Goal: Information Seeking & Learning: Check status

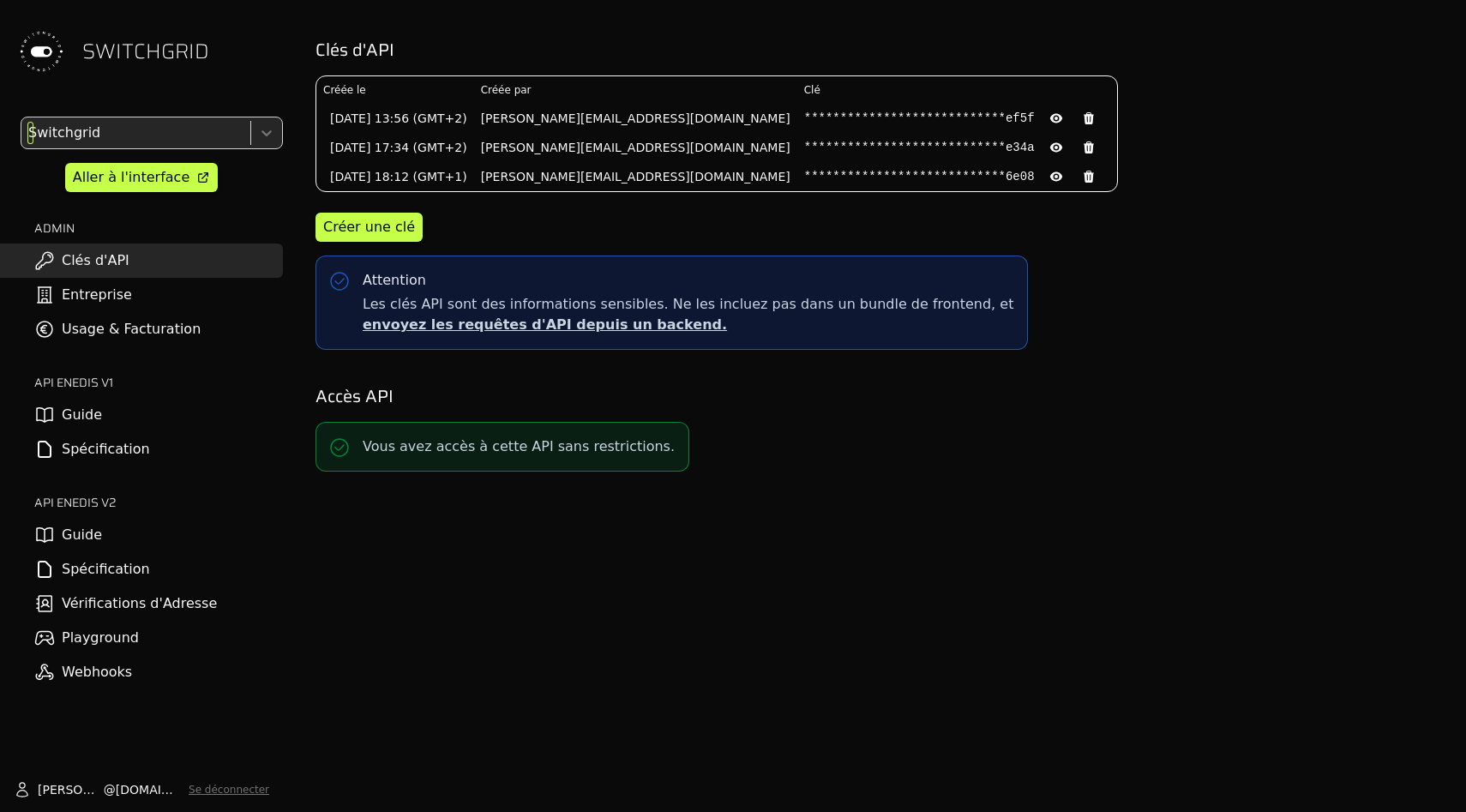
click at [77, 136] on div at bounding box center [134, 133] width 219 height 24
type input "*****"
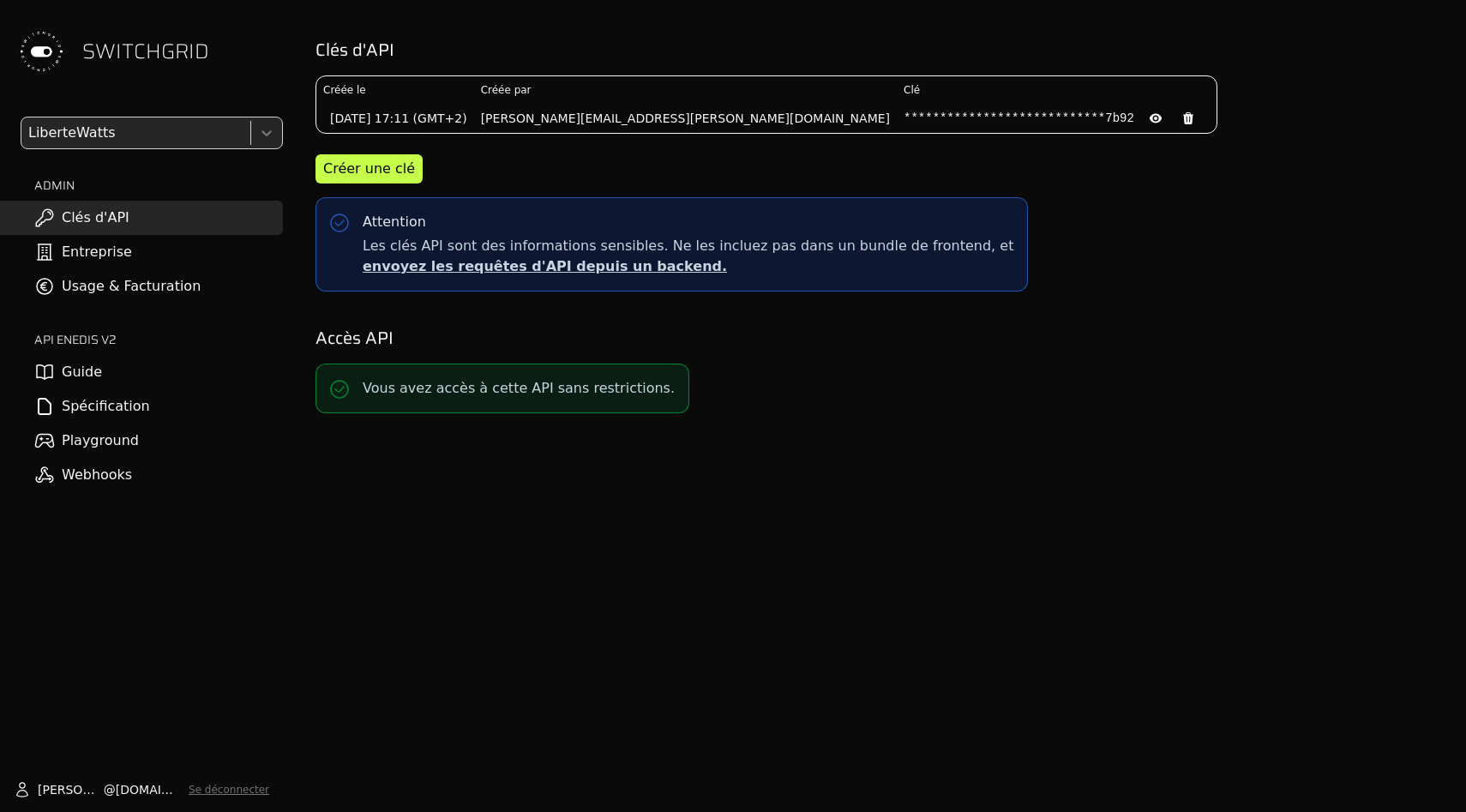
click at [114, 335] on h2 "API ENEDIS v2" at bounding box center [158, 339] width 248 height 17
click at [114, 292] on link "Usage & Facturation" at bounding box center [141, 286] width 283 height 34
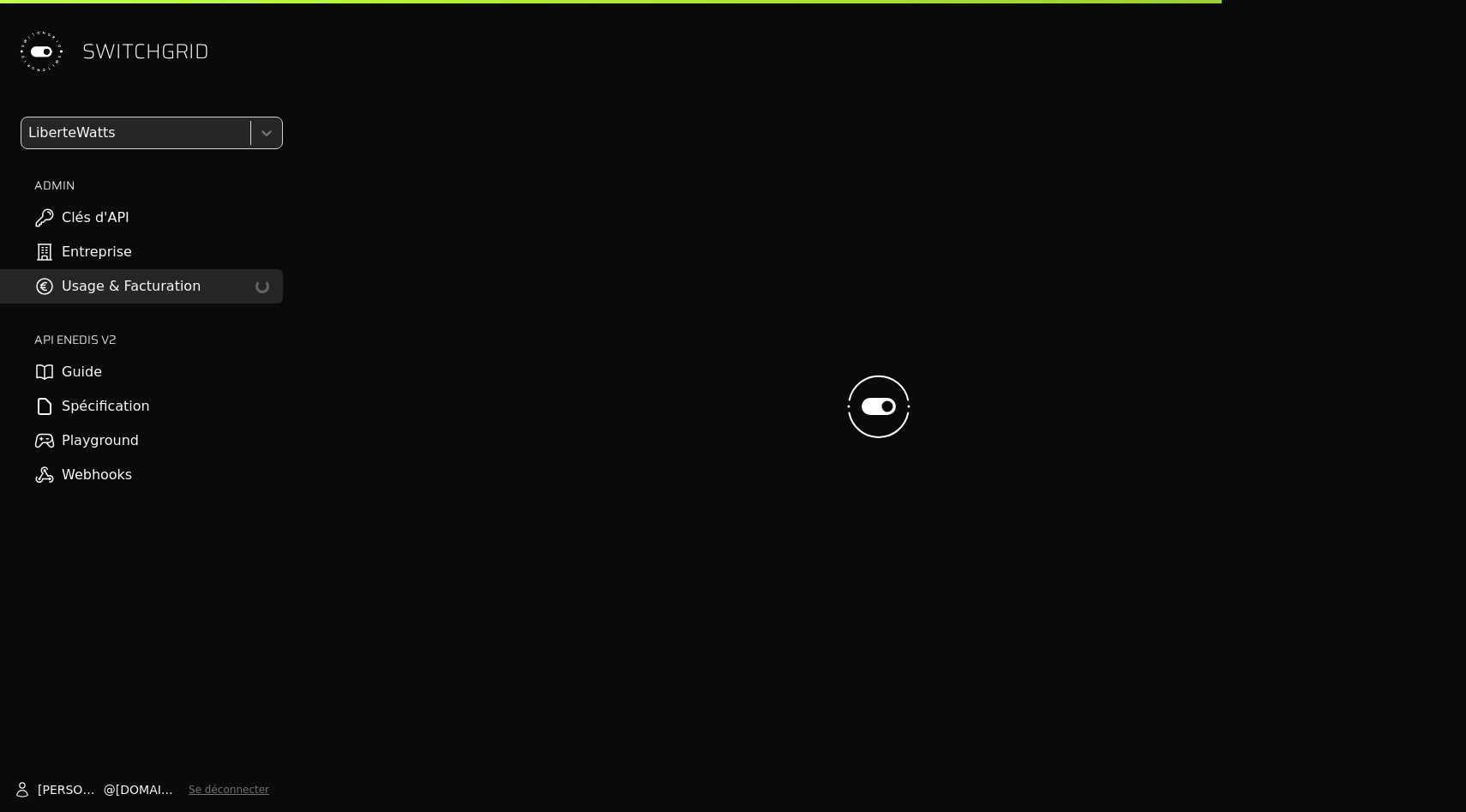
click at [541, 282] on div at bounding box center [878, 406] width 1147 height 812
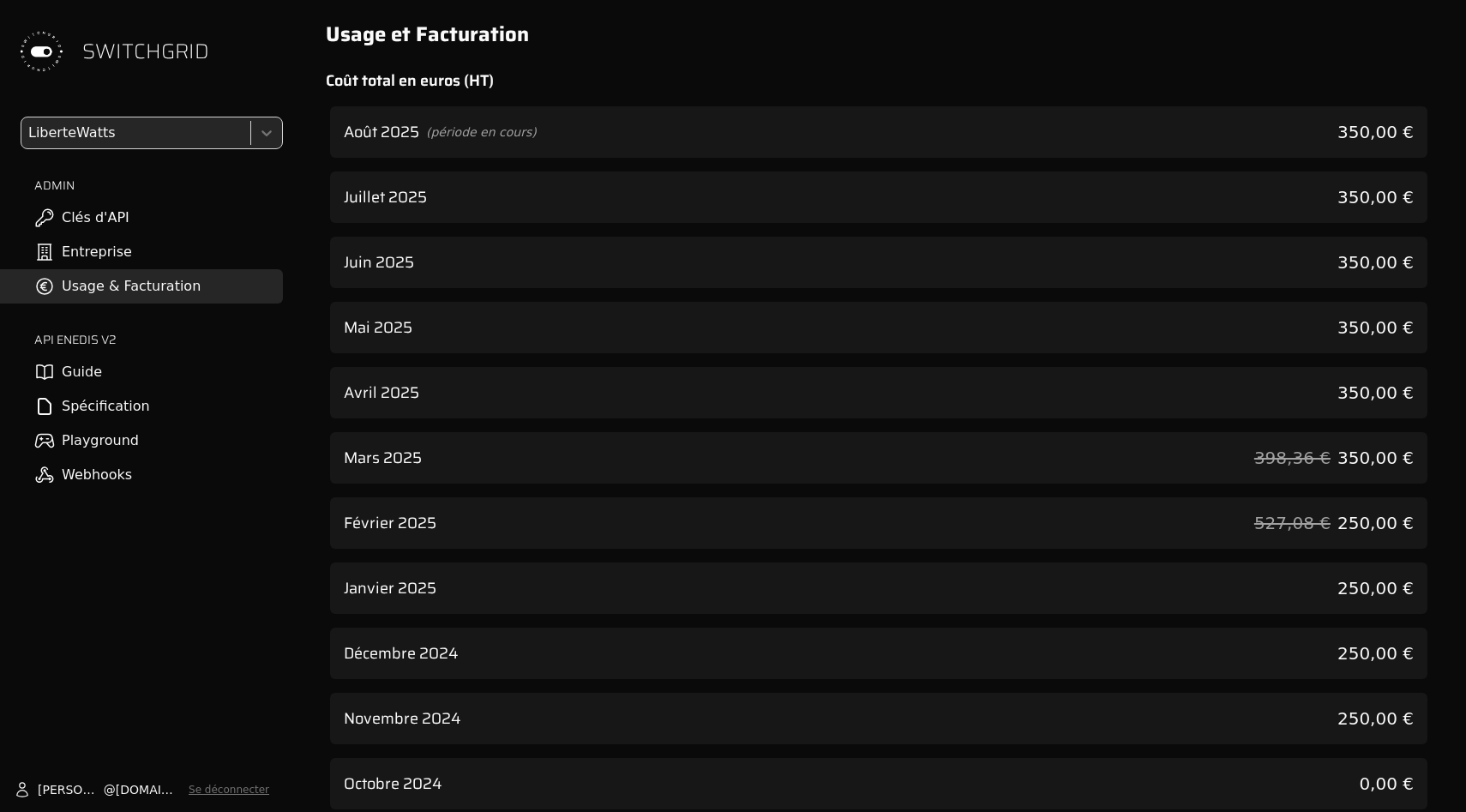
click at [521, 151] on div "Août 2025 (période en cours) 350,00 €" at bounding box center [879, 131] width 1098 height 51
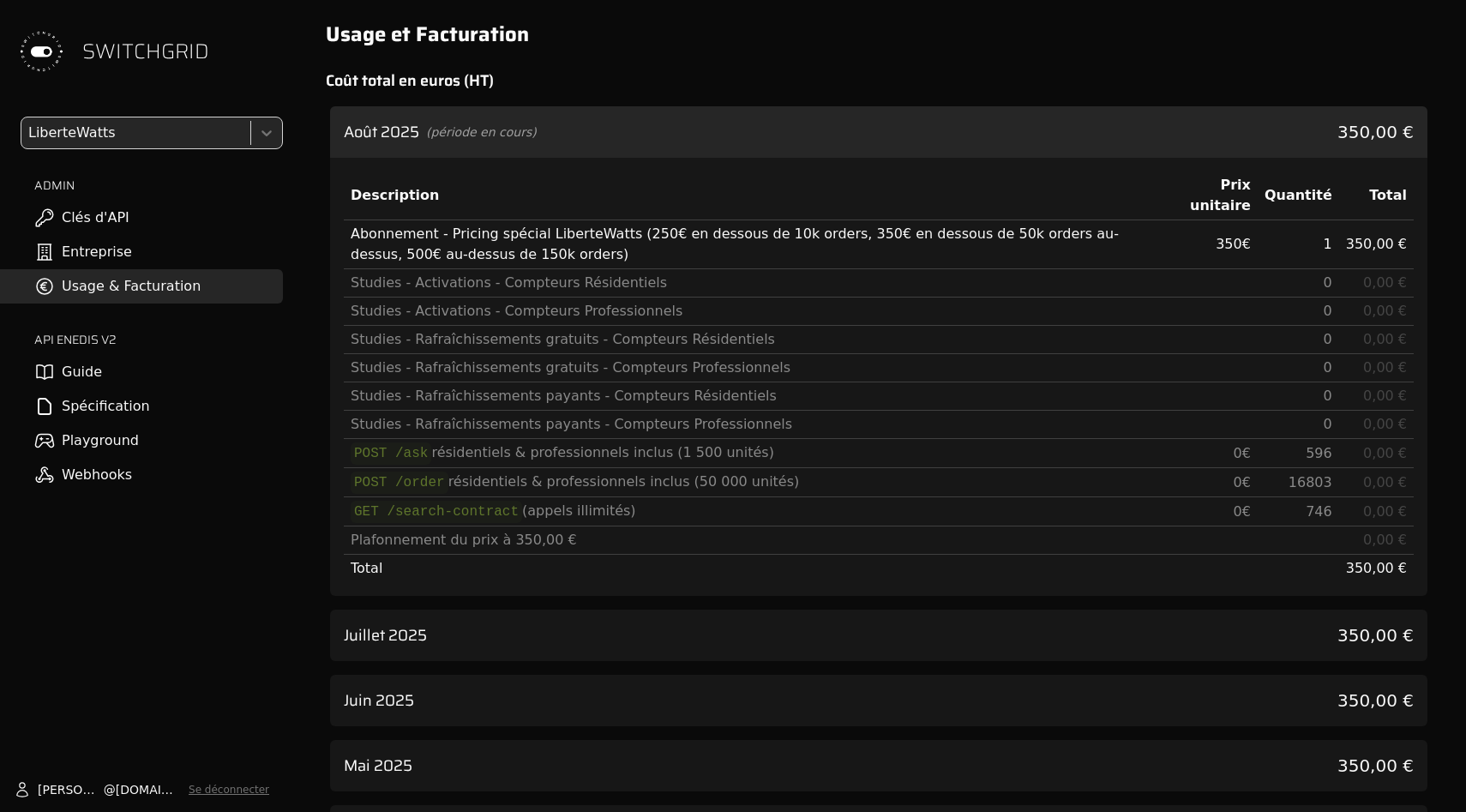
click at [475, 135] on span "(période en cours)" at bounding box center [481, 132] width 111 height 17
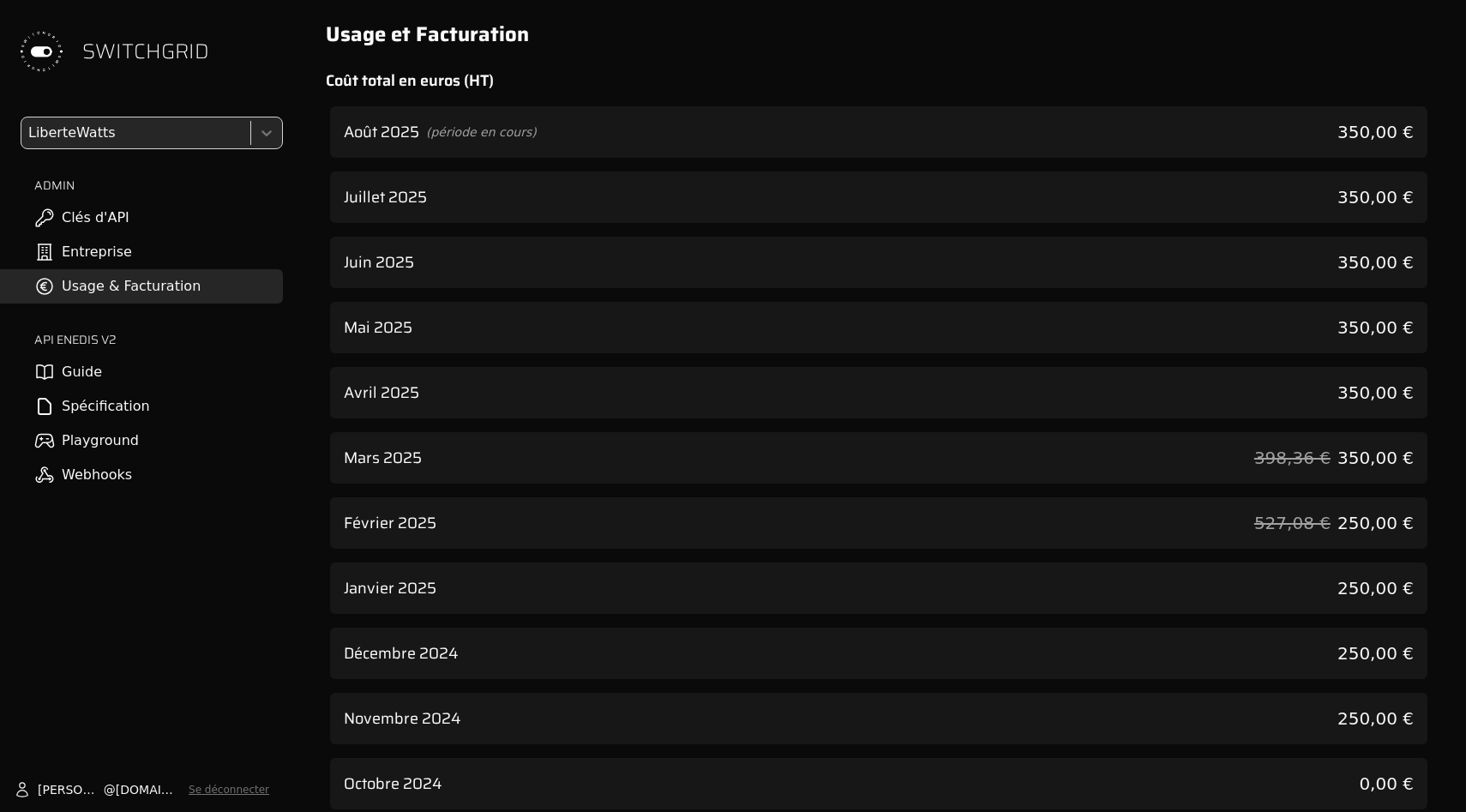
click at [475, 127] on span "(période en cours)" at bounding box center [481, 132] width 111 height 17
click at [1018, 130] on div "Août 2025 (période en cours) 350,00 €" at bounding box center [879, 131] width 1098 height 51
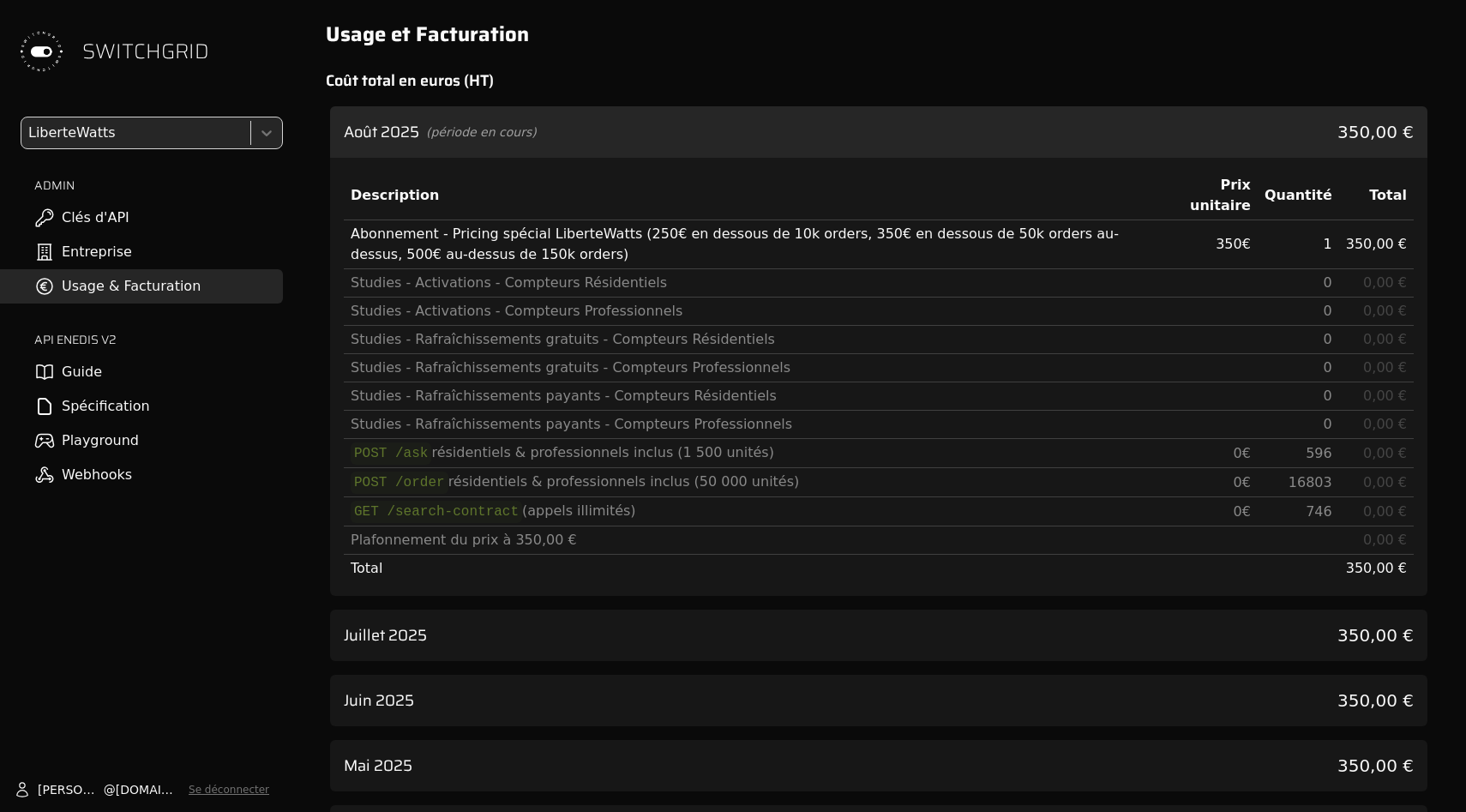
click at [1012, 136] on div "Août 2025 (période en cours) 350,00 €" at bounding box center [879, 131] width 1098 height 51
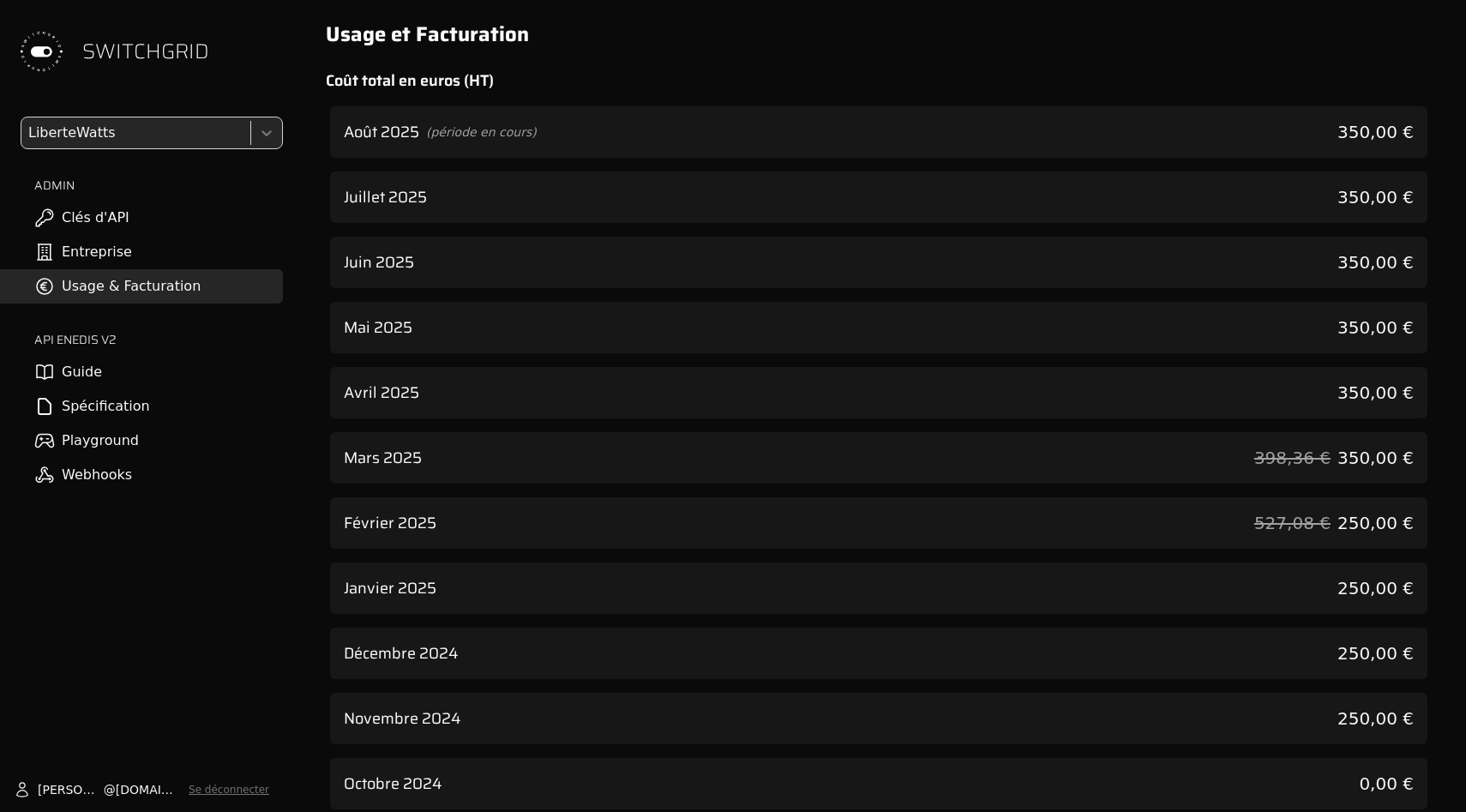
click at [1012, 208] on div "[DATE] 350,00 €" at bounding box center [879, 196] width 1098 height 51
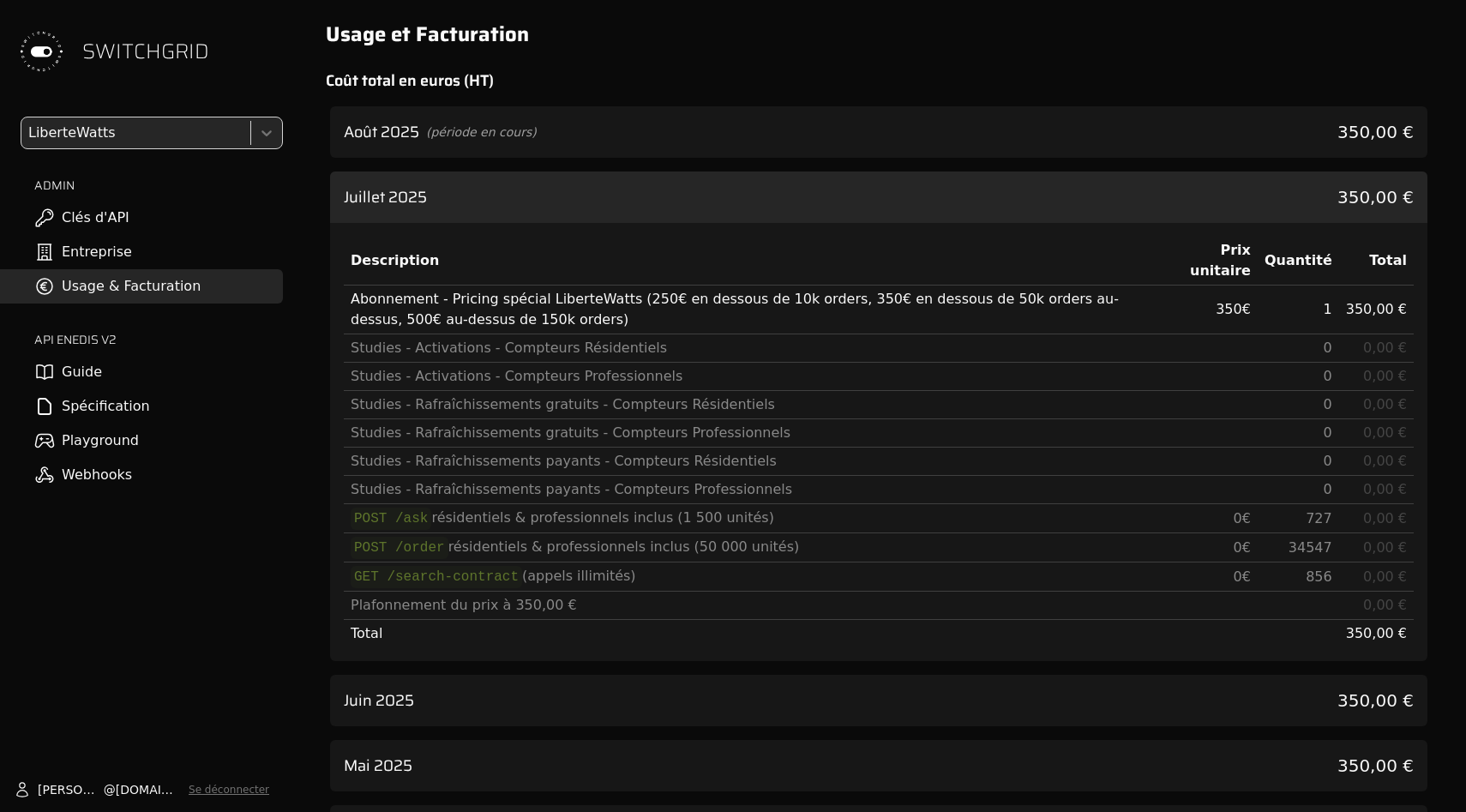
click at [1009, 125] on div "Août 2025 (période en cours) 350,00 €" at bounding box center [879, 131] width 1098 height 51
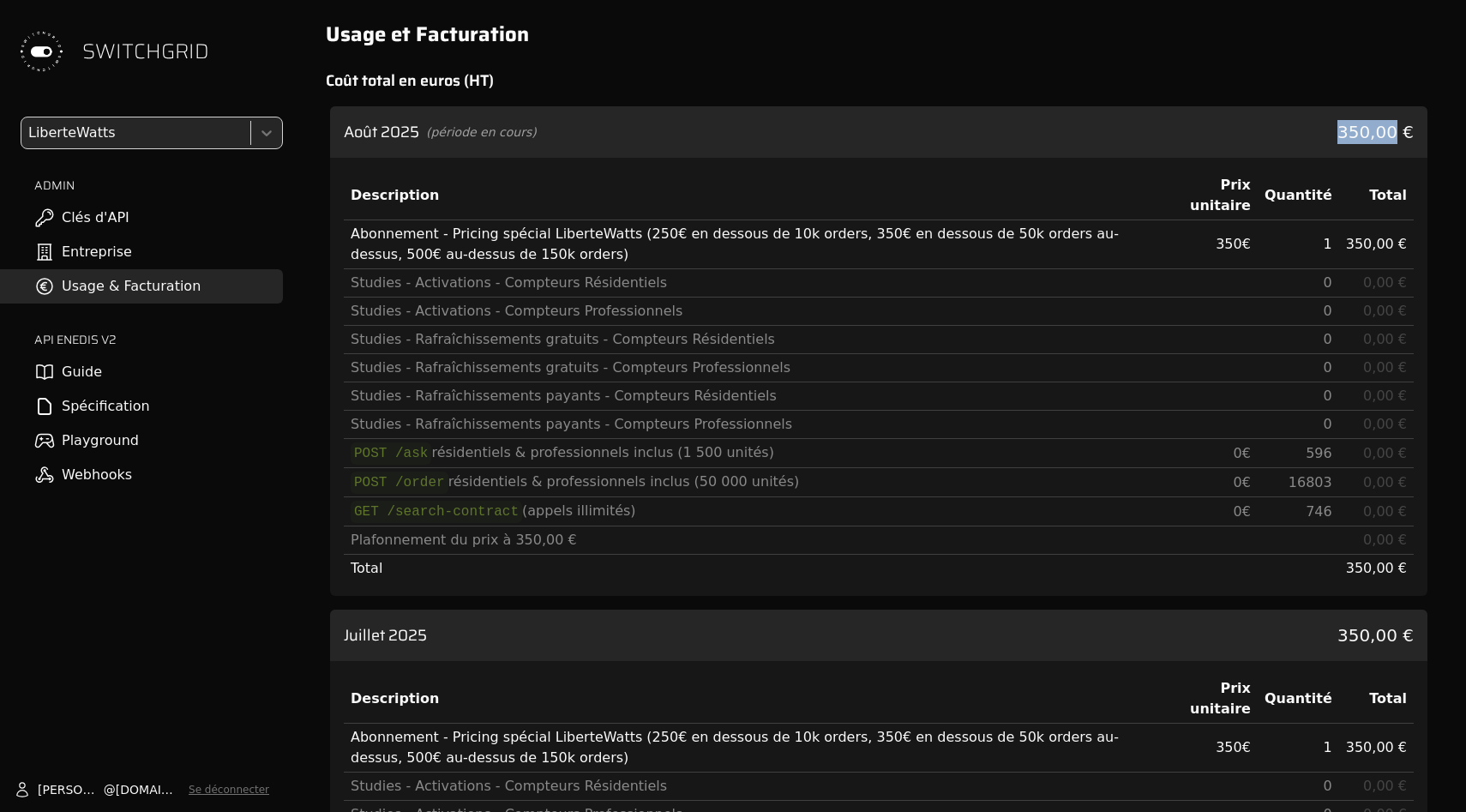
click at [1009, 125] on div "Août 2025 (période en cours) 350,00 €" at bounding box center [879, 131] width 1098 height 51
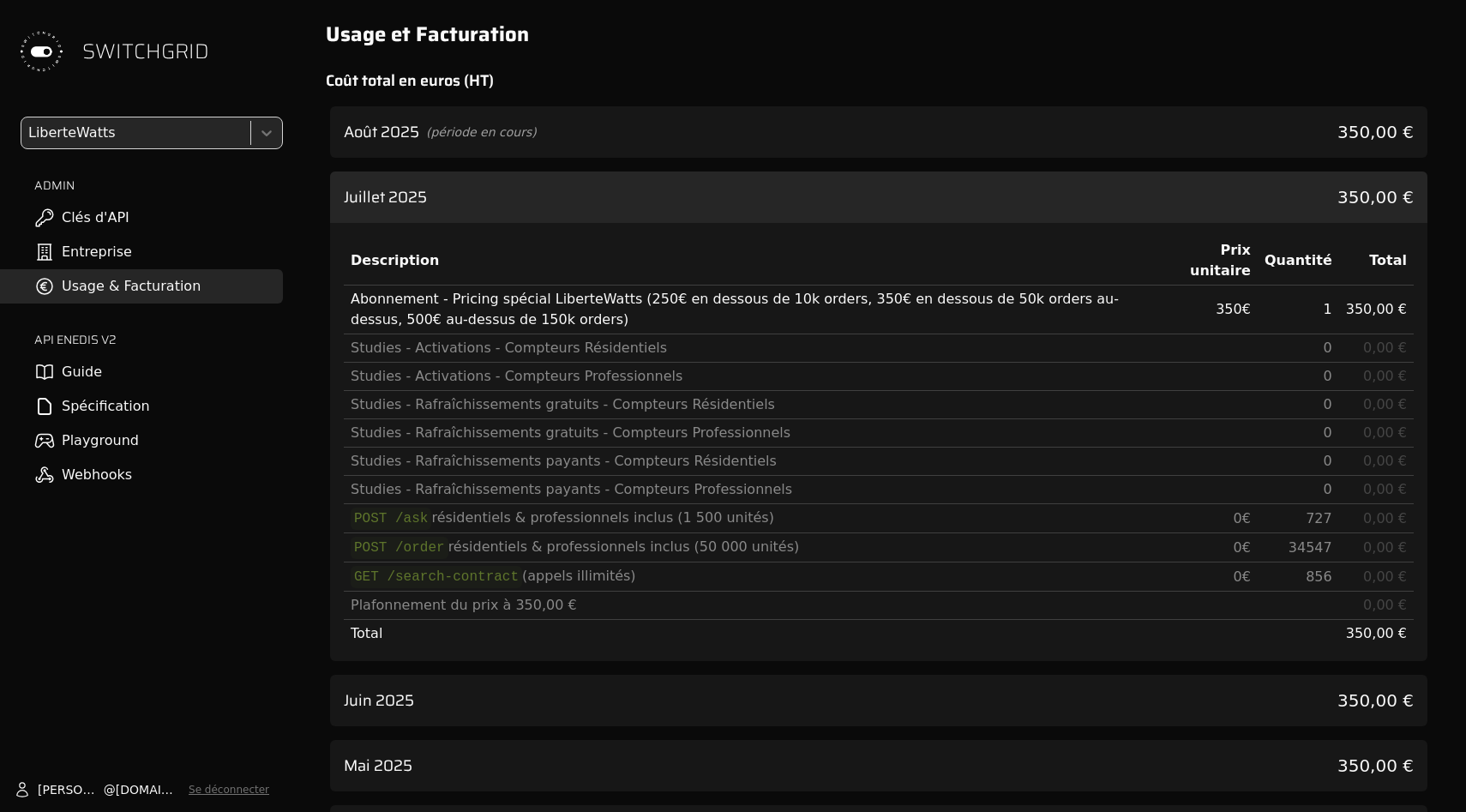
click at [1009, 180] on div "[DATE] 350,00 €" at bounding box center [879, 196] width 1098 height 51
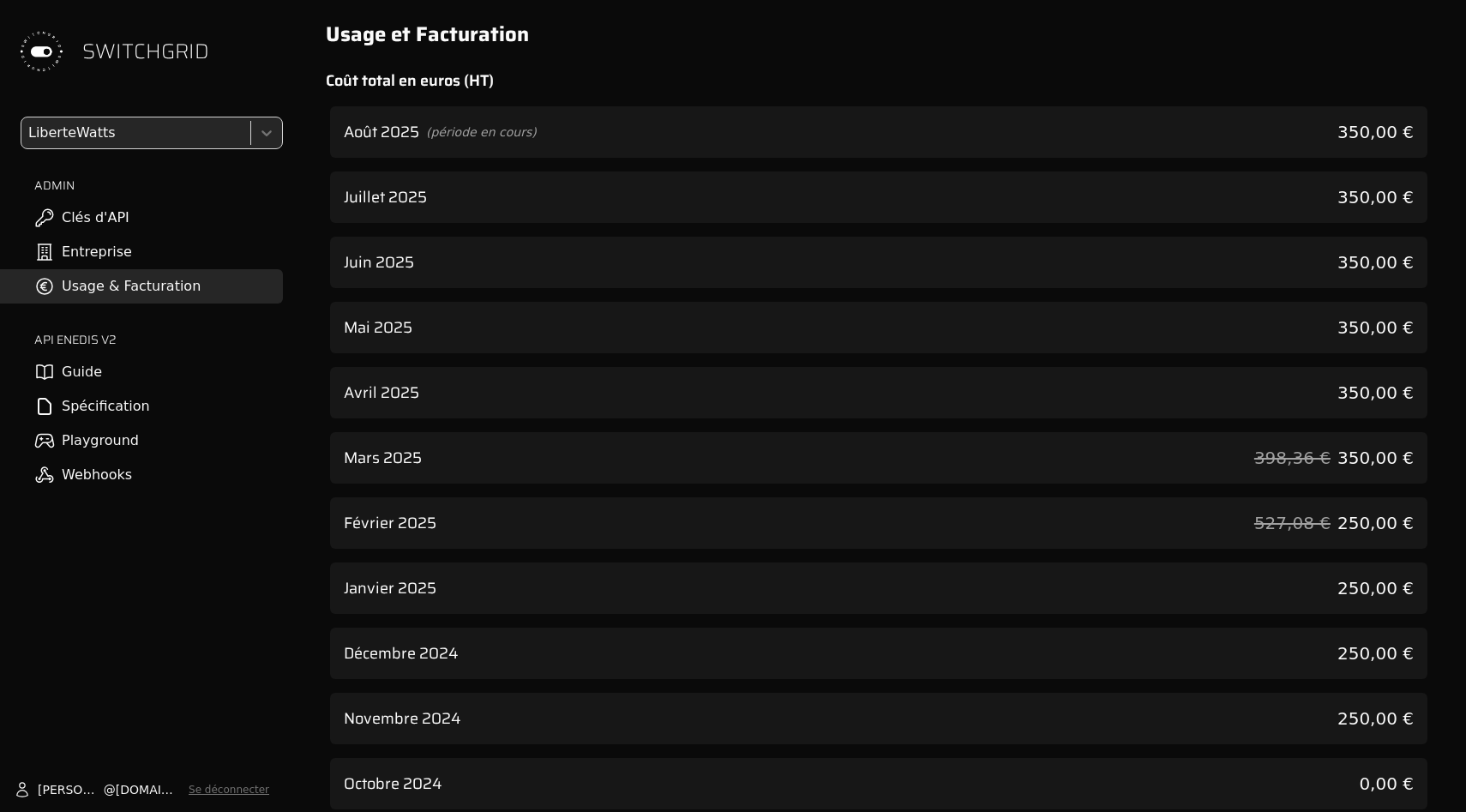
click at [1012, 248] on div "[DATE] 350,00 €" at bounding box center [879, 261] width 1098 height 51
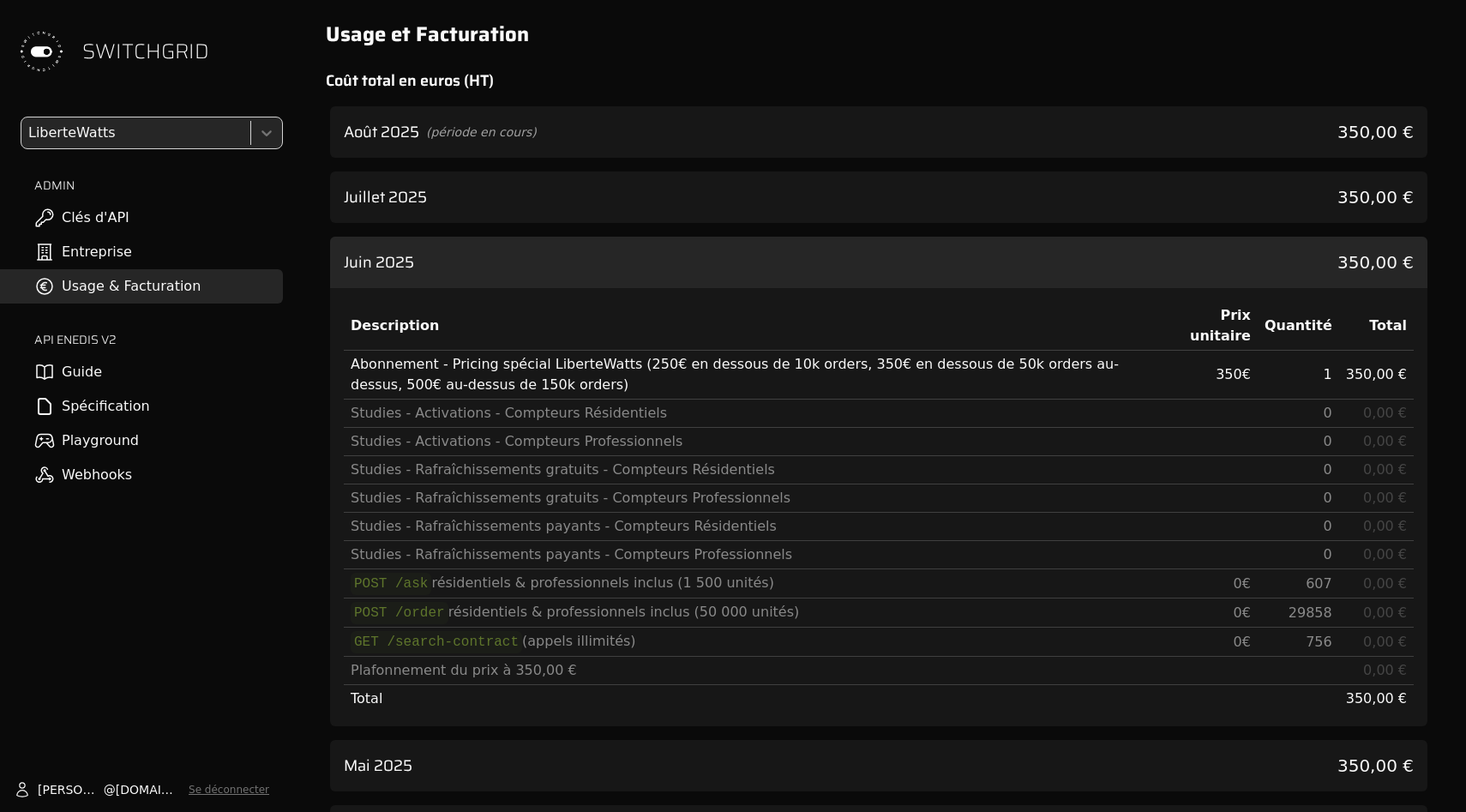
click at [1012, 180] on div "[DATE] 350,00 €" at bounding box center [879, 196] width 1098 height 51
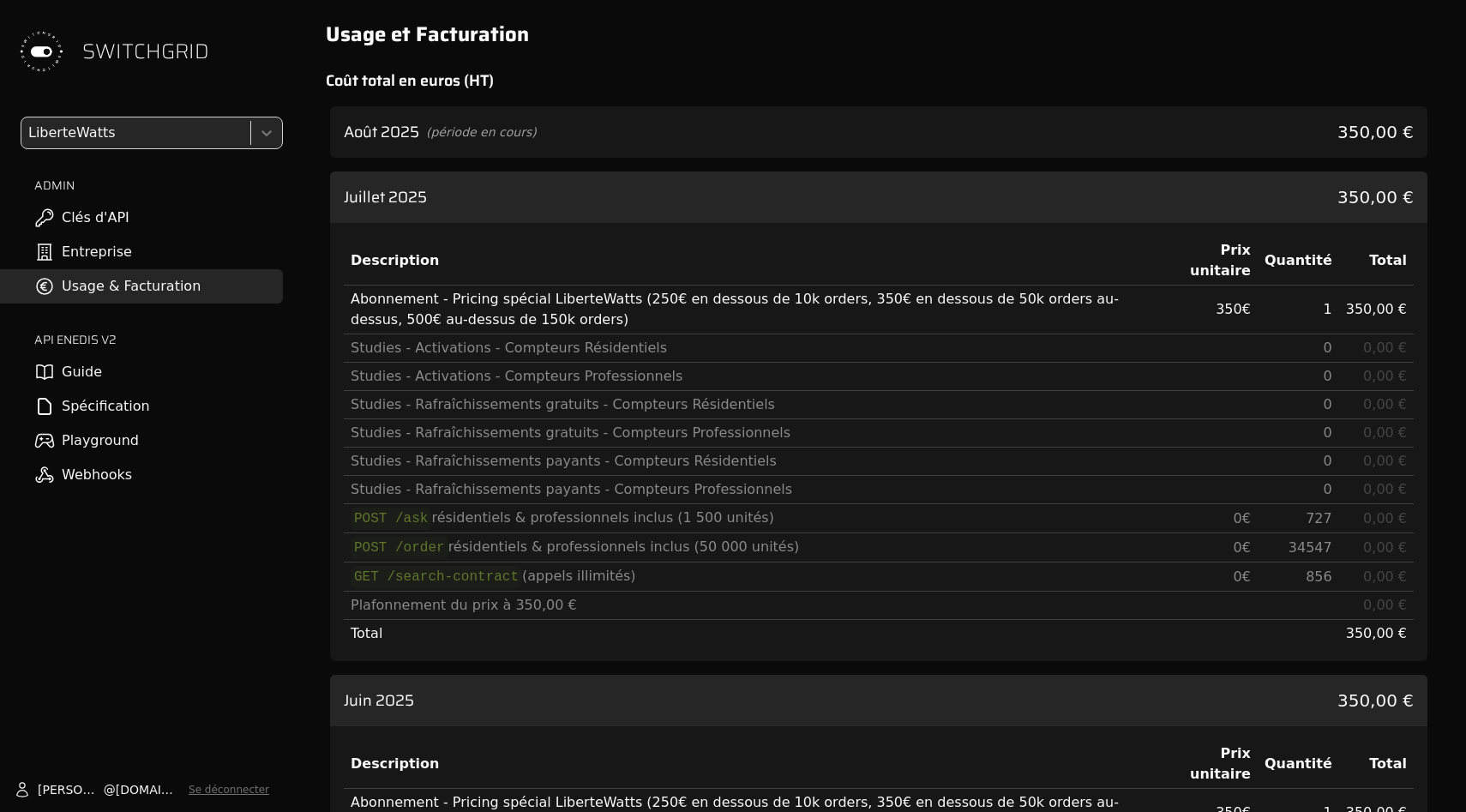
click at [1012, 137] on div "Août 2025 (période en cours) 350,00 €" at bounding box center [879, 131] width 1098 height 51
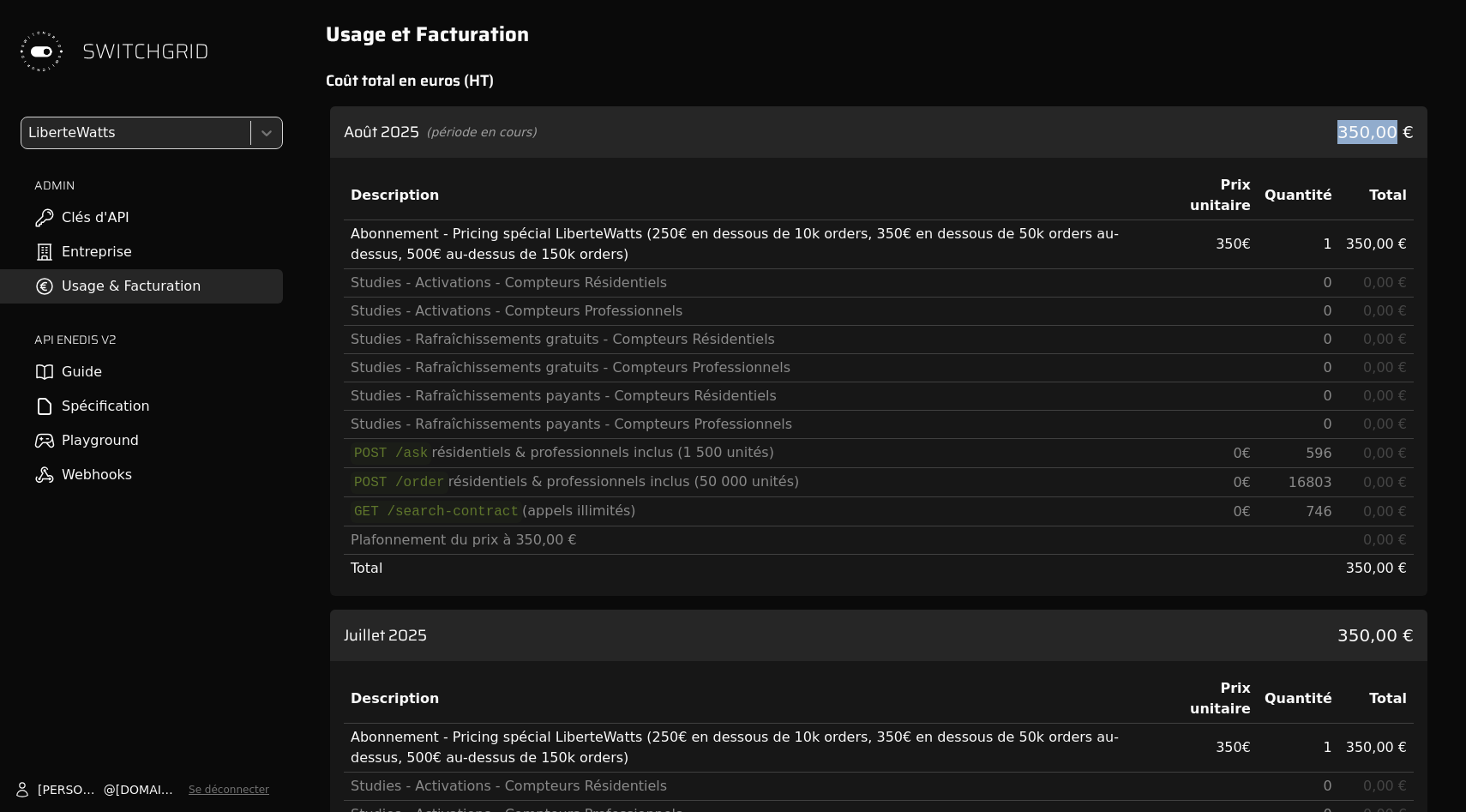
click at [1012, 137] on div "Août 2025 (période en cours) 350,00 €" at bounding box center [879, 131] width 1098 height 51
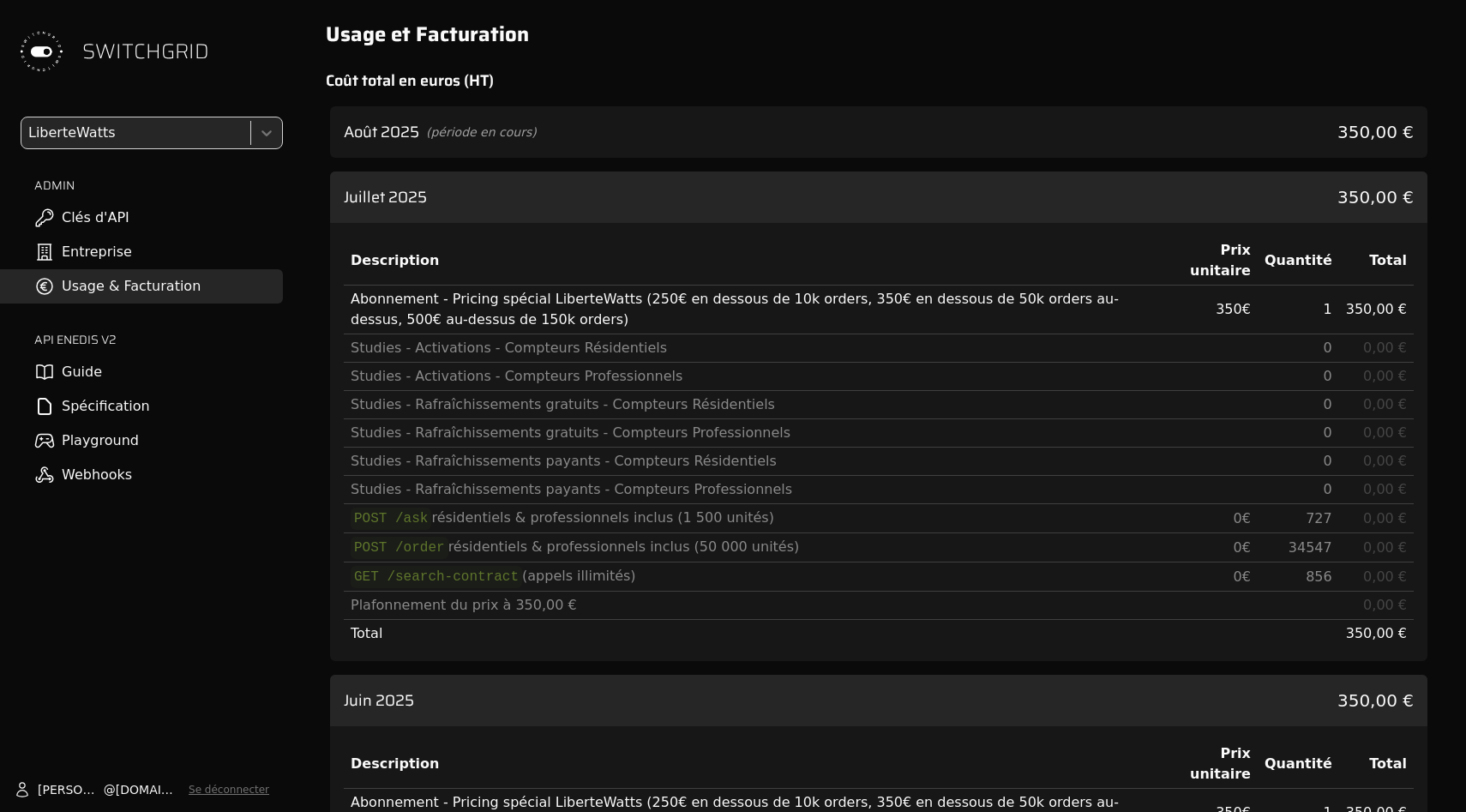
click at [1012, 193] on div "[DATE] 350,00 €" at bounding box center [879, 196] width 1098 height 51
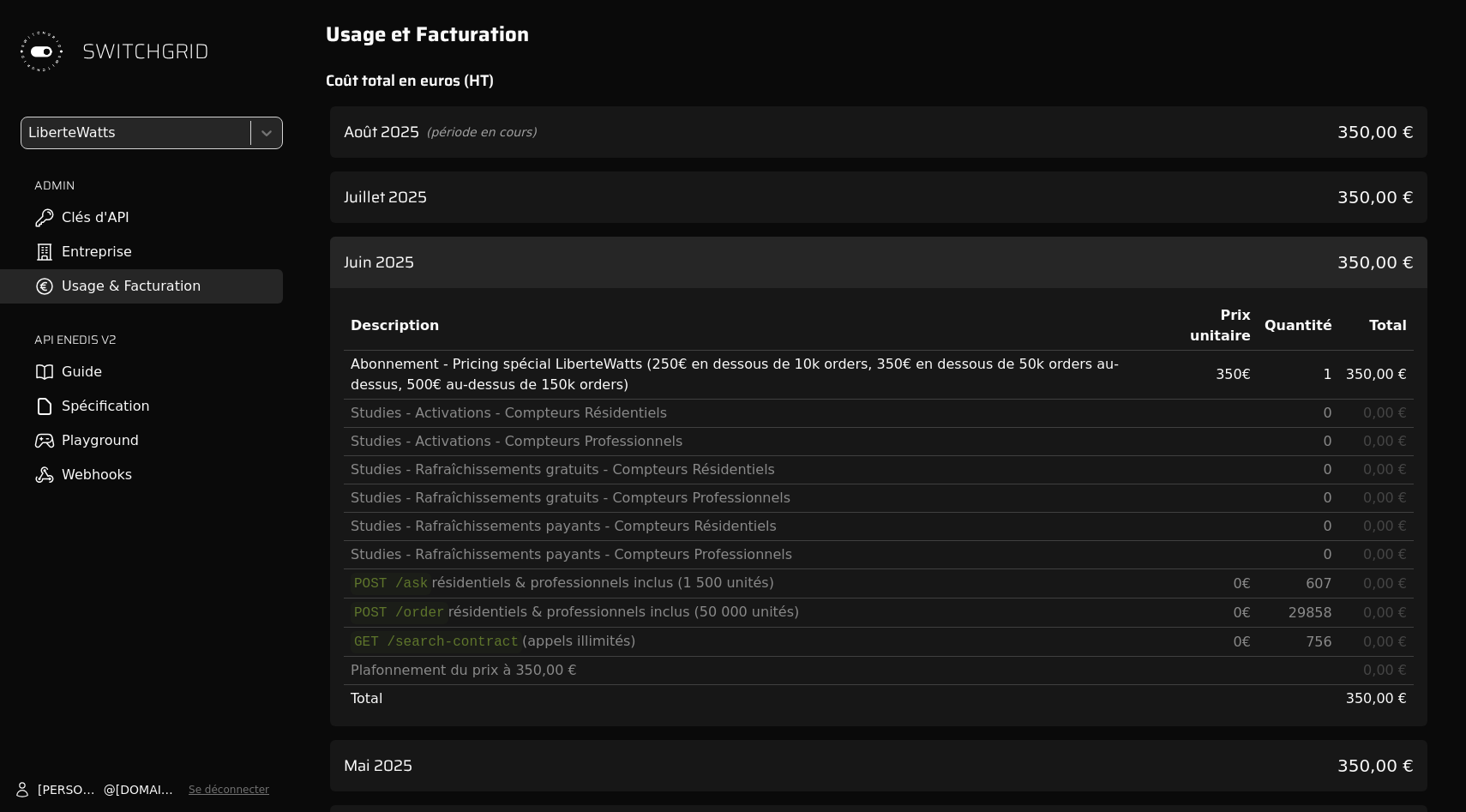
click at [1012, 267] on div "[DATE] 350,00 €" at bounding box center [879, 261] width 1098 height 51
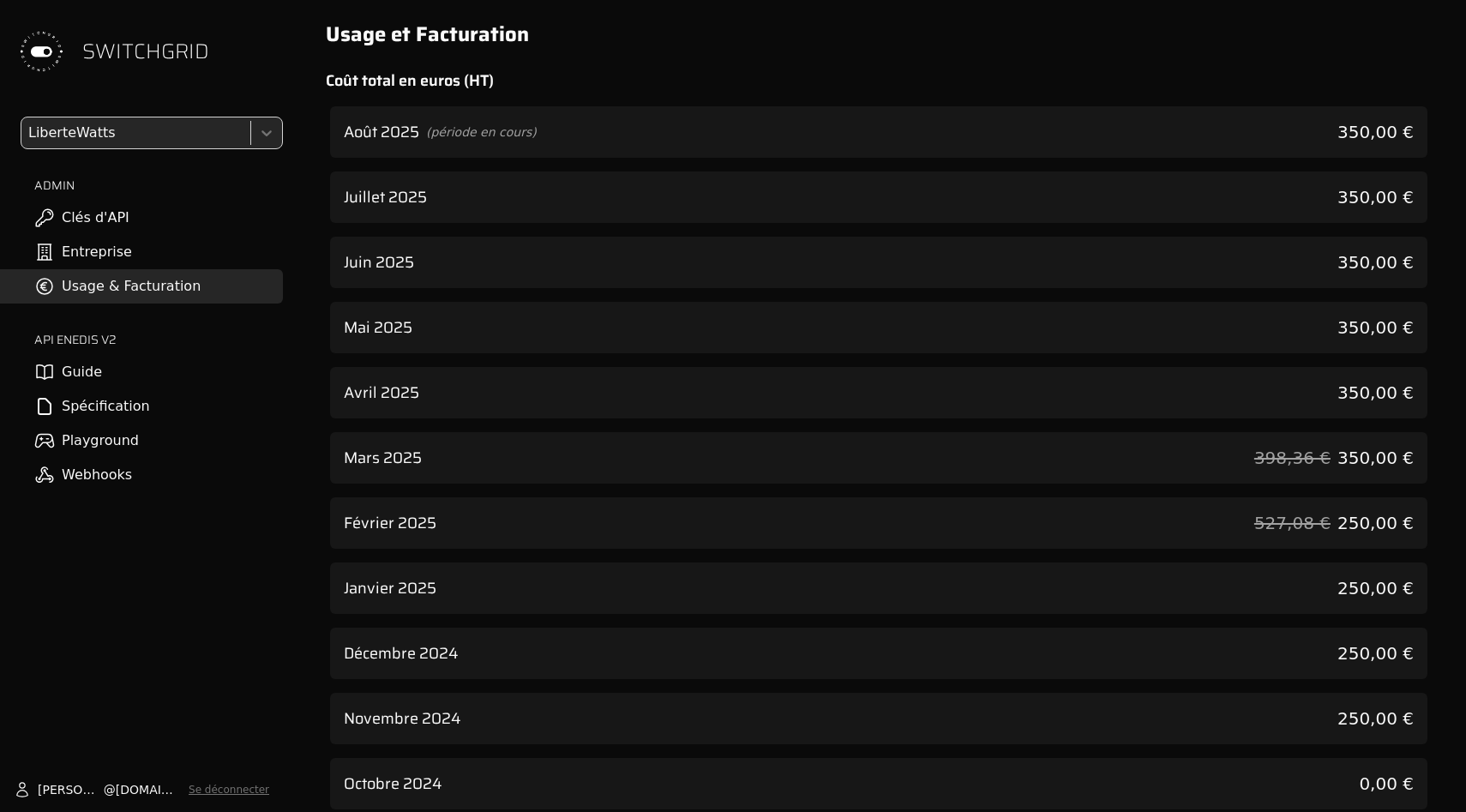
click at [1022, 113] on div "Août 2025 (période en cours) 350,00 €" at bounding box center [879, 131] width 1098 height 51
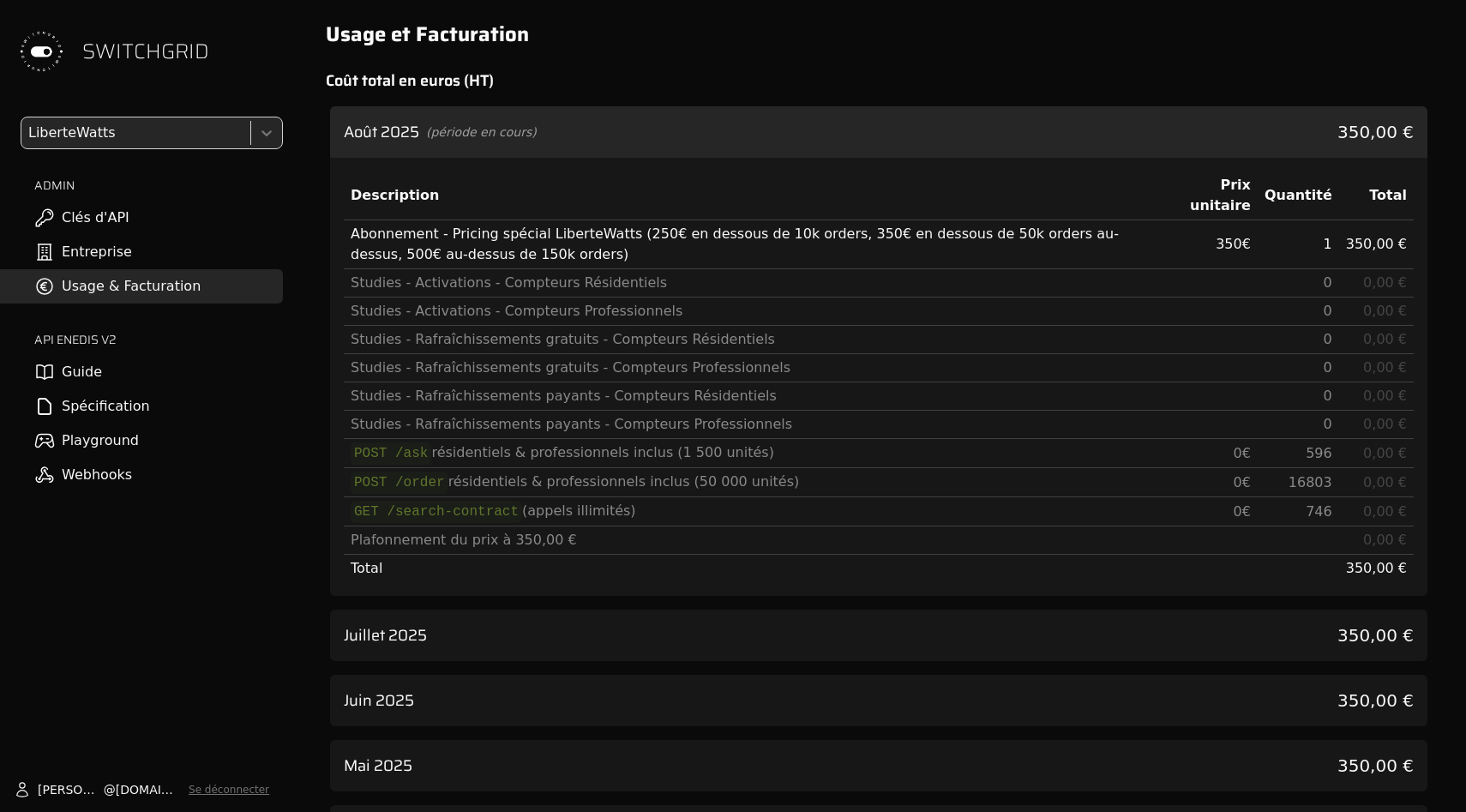
click at [1022, 113] on div "Août 2025 (période en cours) 350,00 €" at bounding box center [879, 131] width 1098 height 51
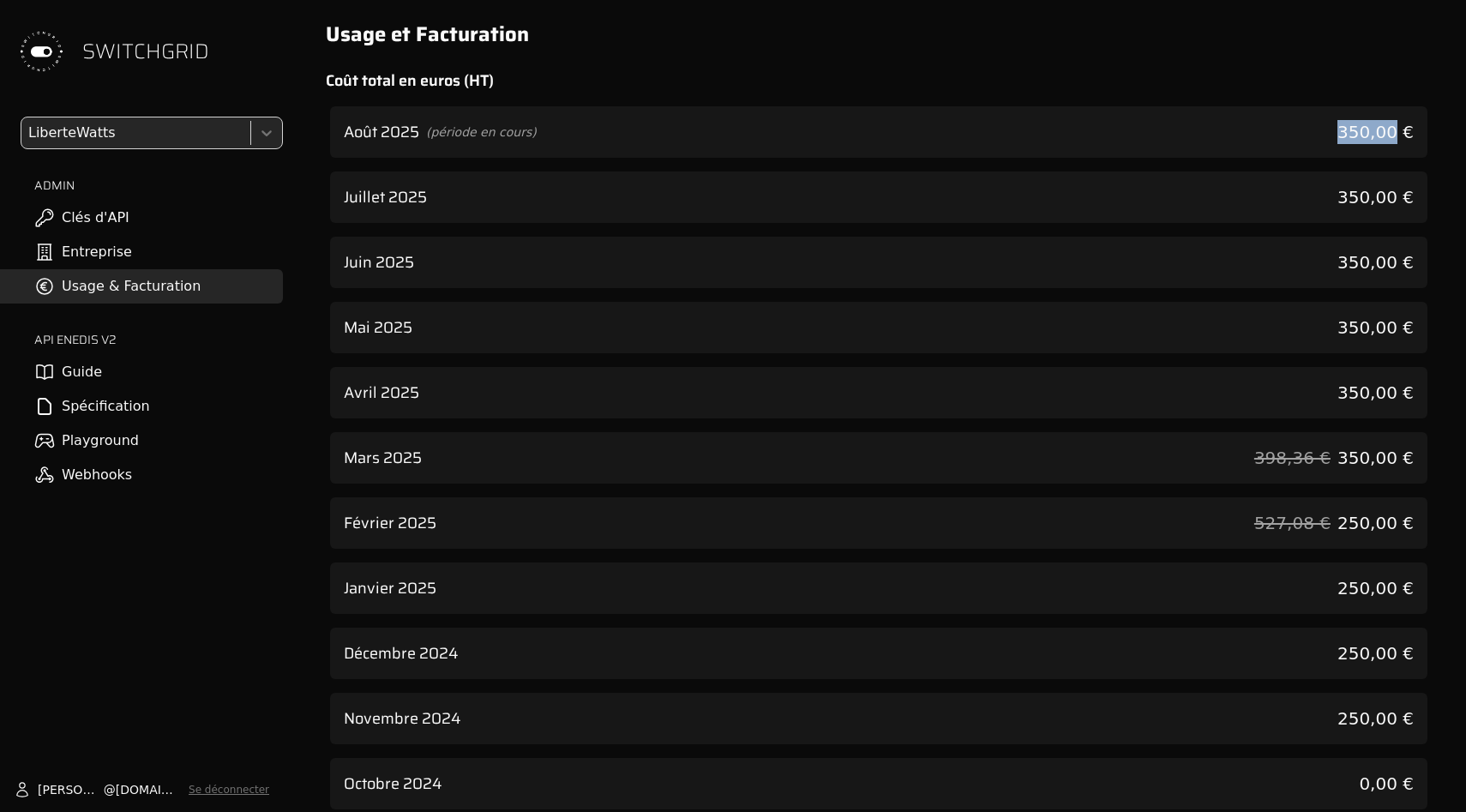
click at [1022, 113] on div "Août 2025 (période en cours) 350,00 €" at bounding box center [879, 131] width 1098 height 51
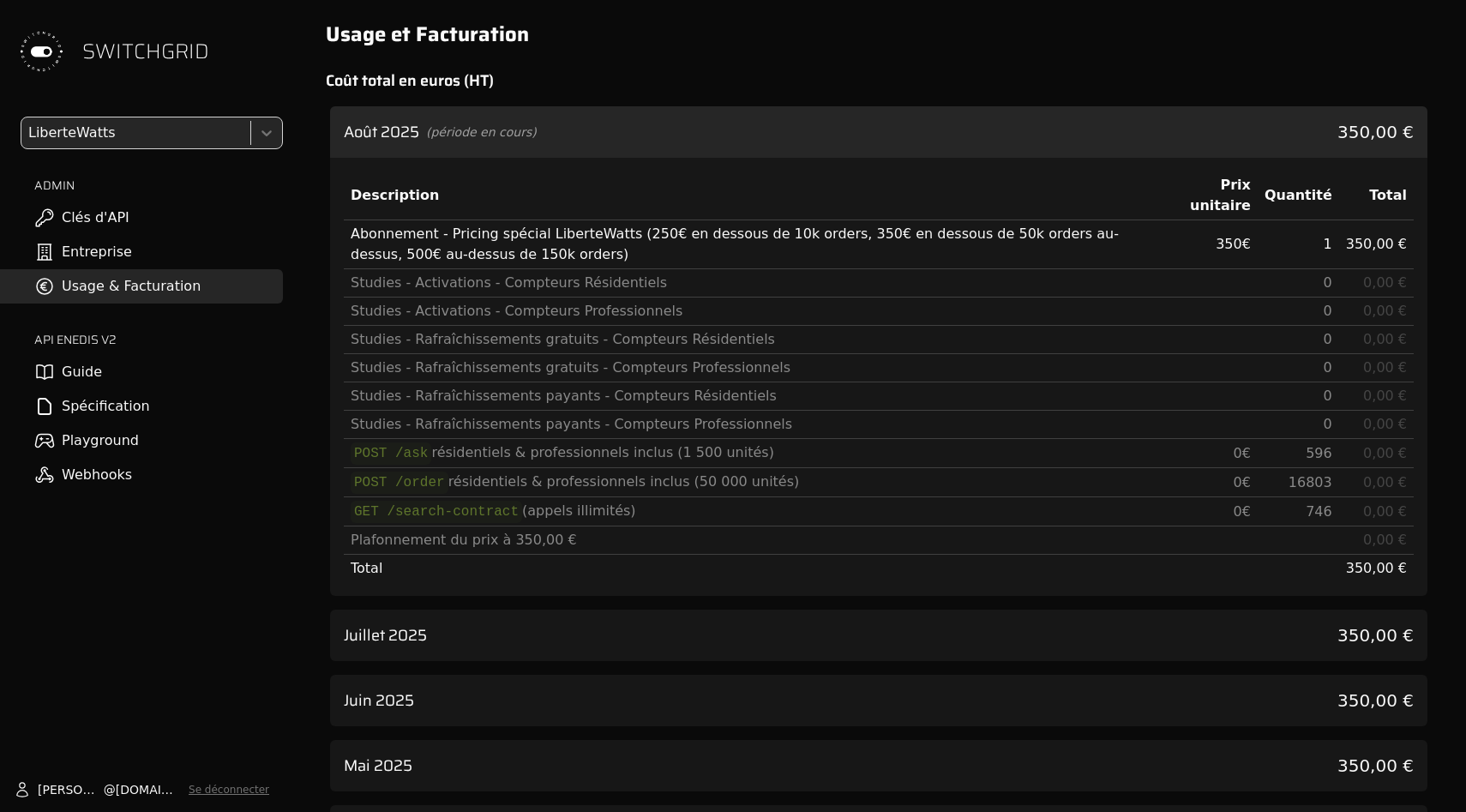
click at [996, 25] on h1 "Usage et Facturation" at bounding box center [878, 33] width 1106 height 27
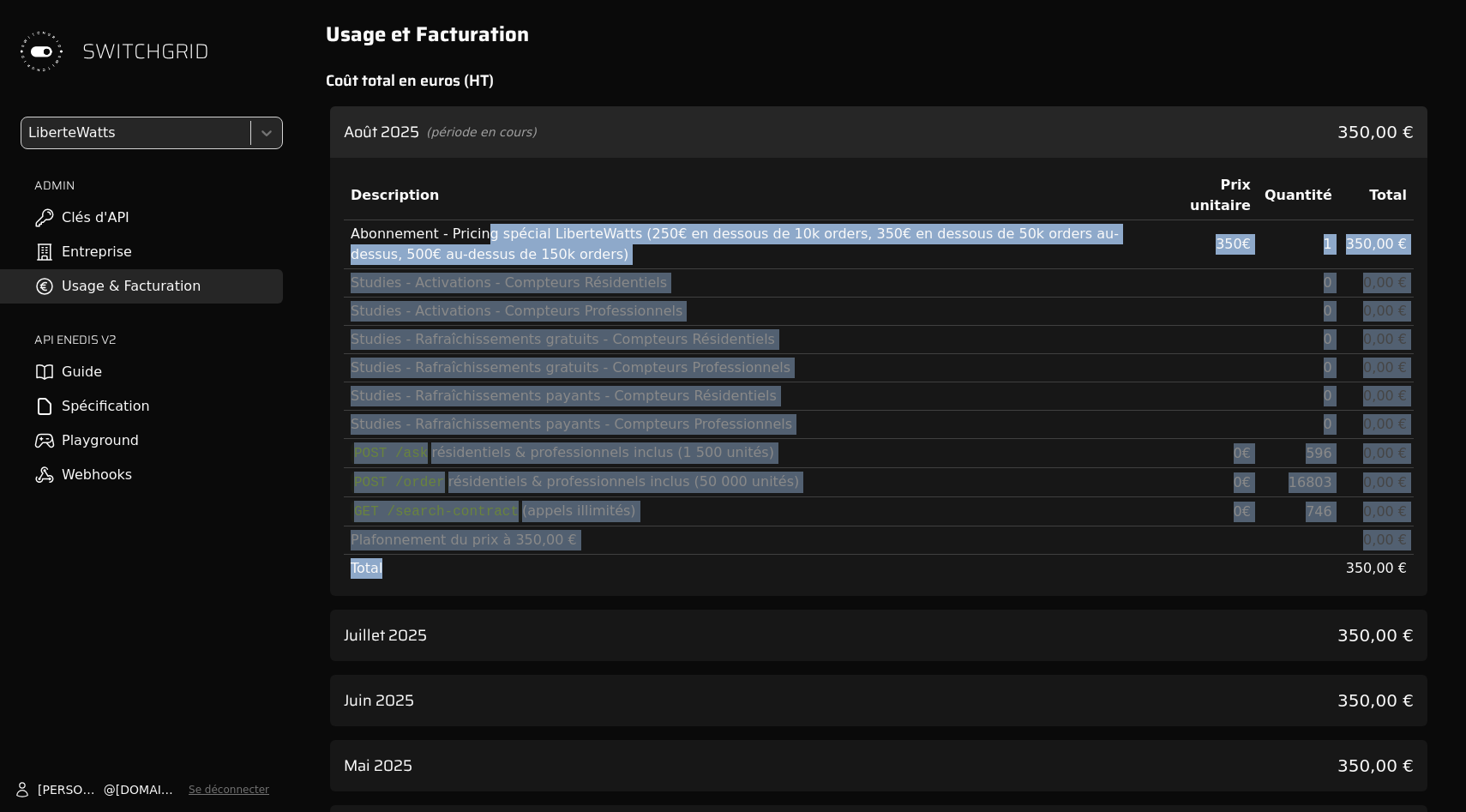
drag, startPoint x: 480, startPoint y: 224, endPoint x: 596, endPoint y: 614, distance: 406.9
click at [596, 614] on div "[DATE] (période en cours) 350,00 € Description Prix unitaire Quantité Total Abo…" at bounding box center [879, 709] width 1098 height 1206
click at [596, 614] on div "[DATE] 350,00 €" at bounding box center [879, 634] width 1098 height 51
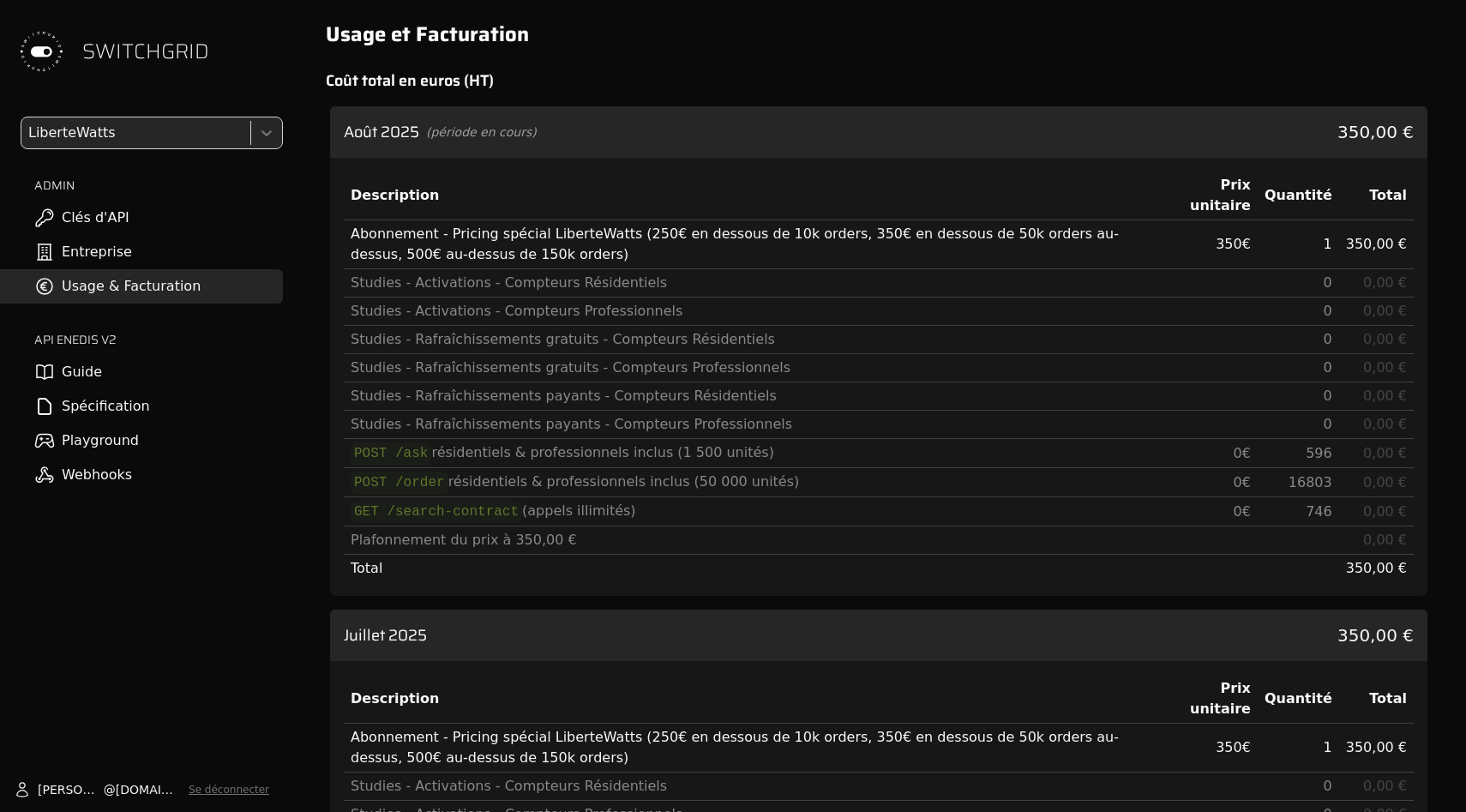
click at [662, 614] on div "[DATE] 350,00 €" at bounding box center [879, 634] width 1098 height 51
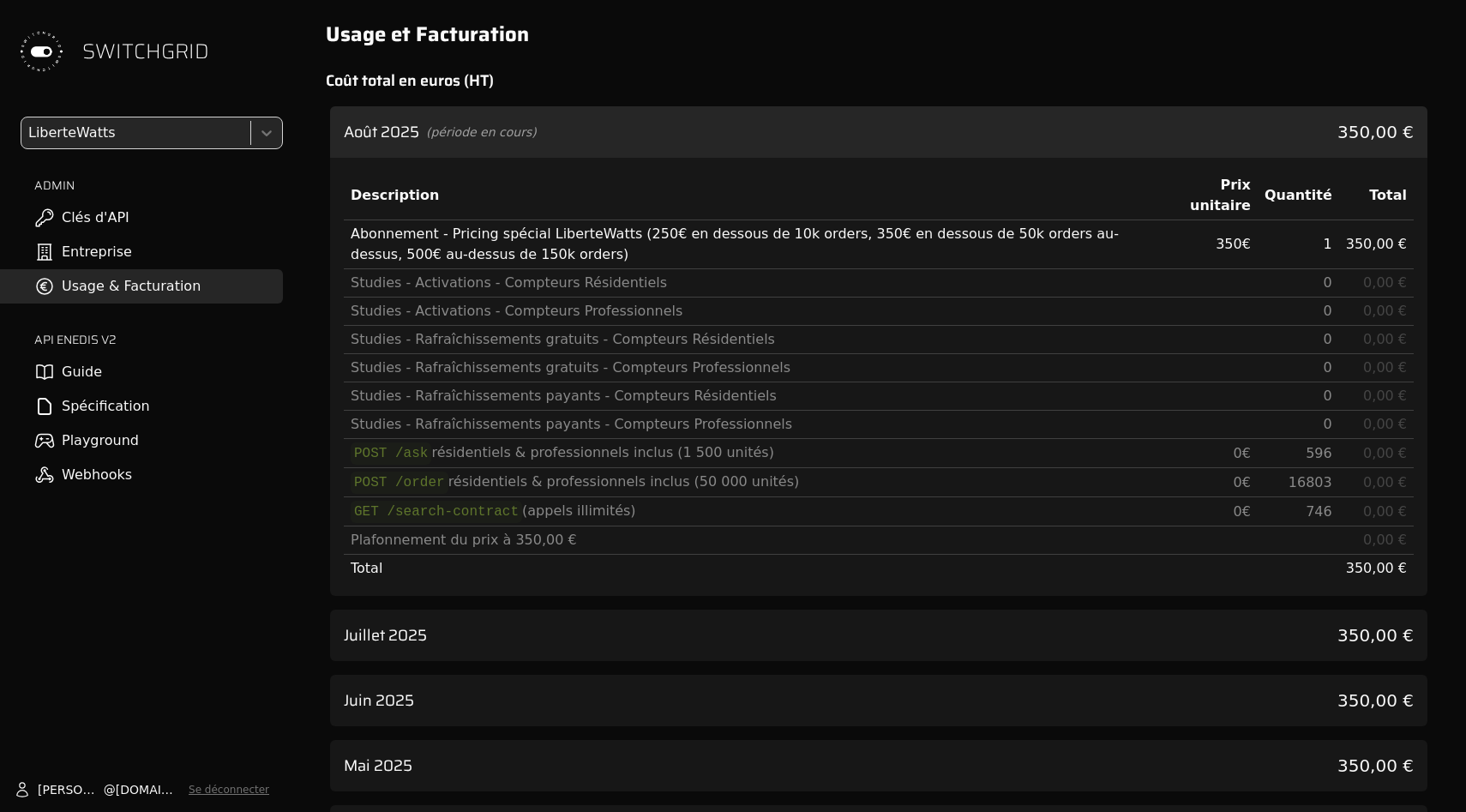
click at [640, 119] on div "Août 2025 (période en cours) 350,00 €" at bounding box center [879, 131] width 1098 height 51
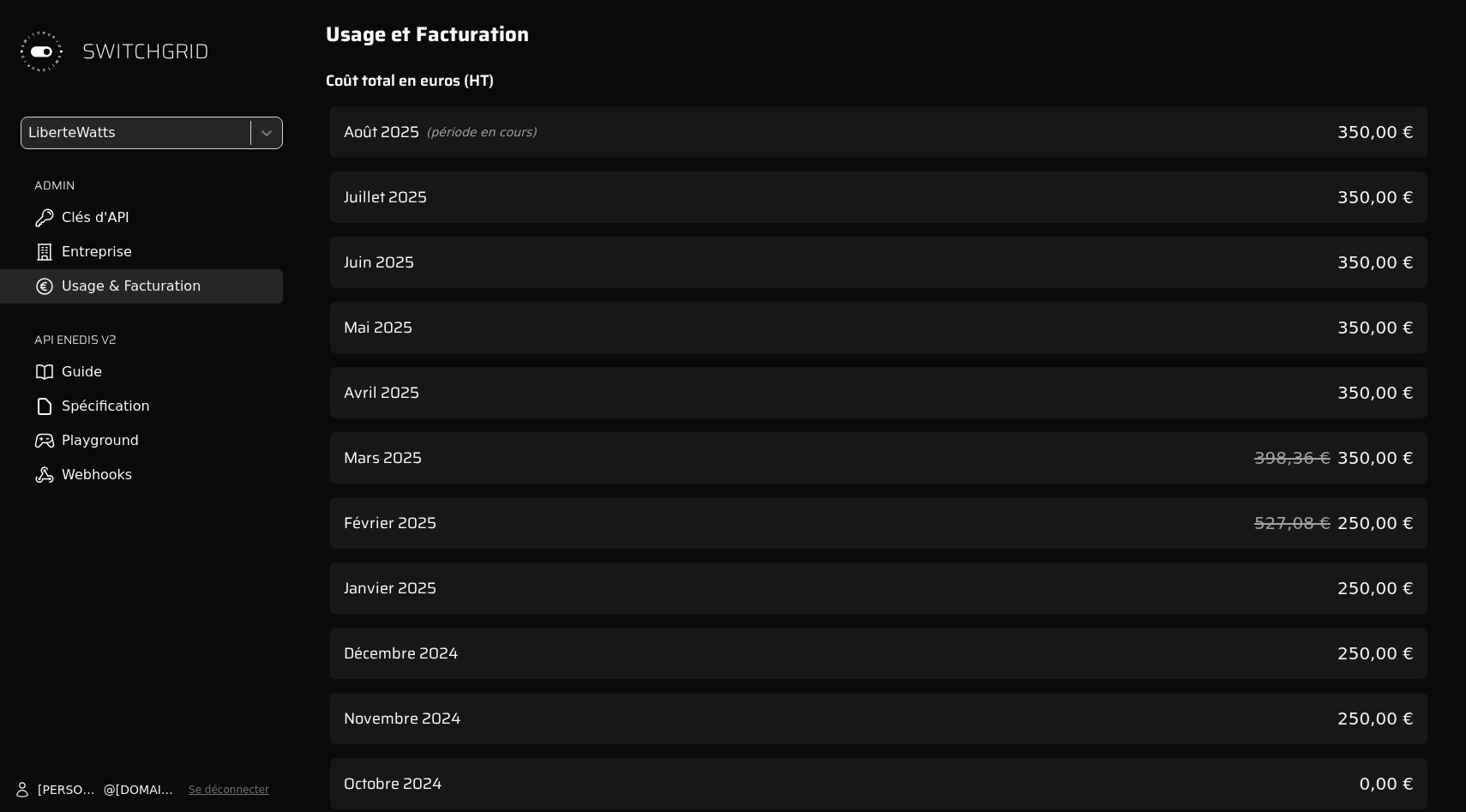
click at [160, 280] on link "Usage & Facturation" at bounding box center [141, 286] width 283 height 34
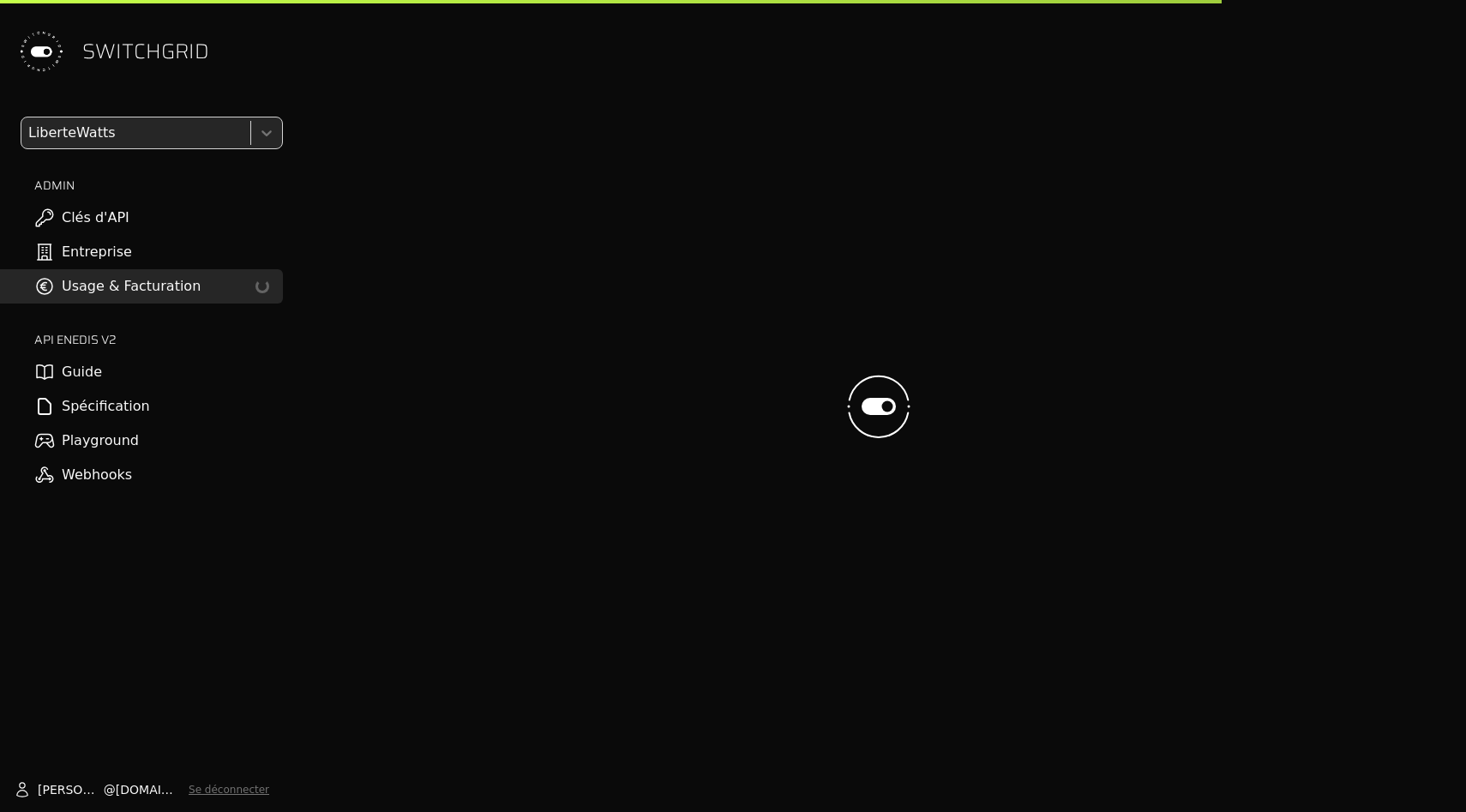
click at [157, 211] on link "Clés d'API" at bounding box center [141, 218] width 283 height 34
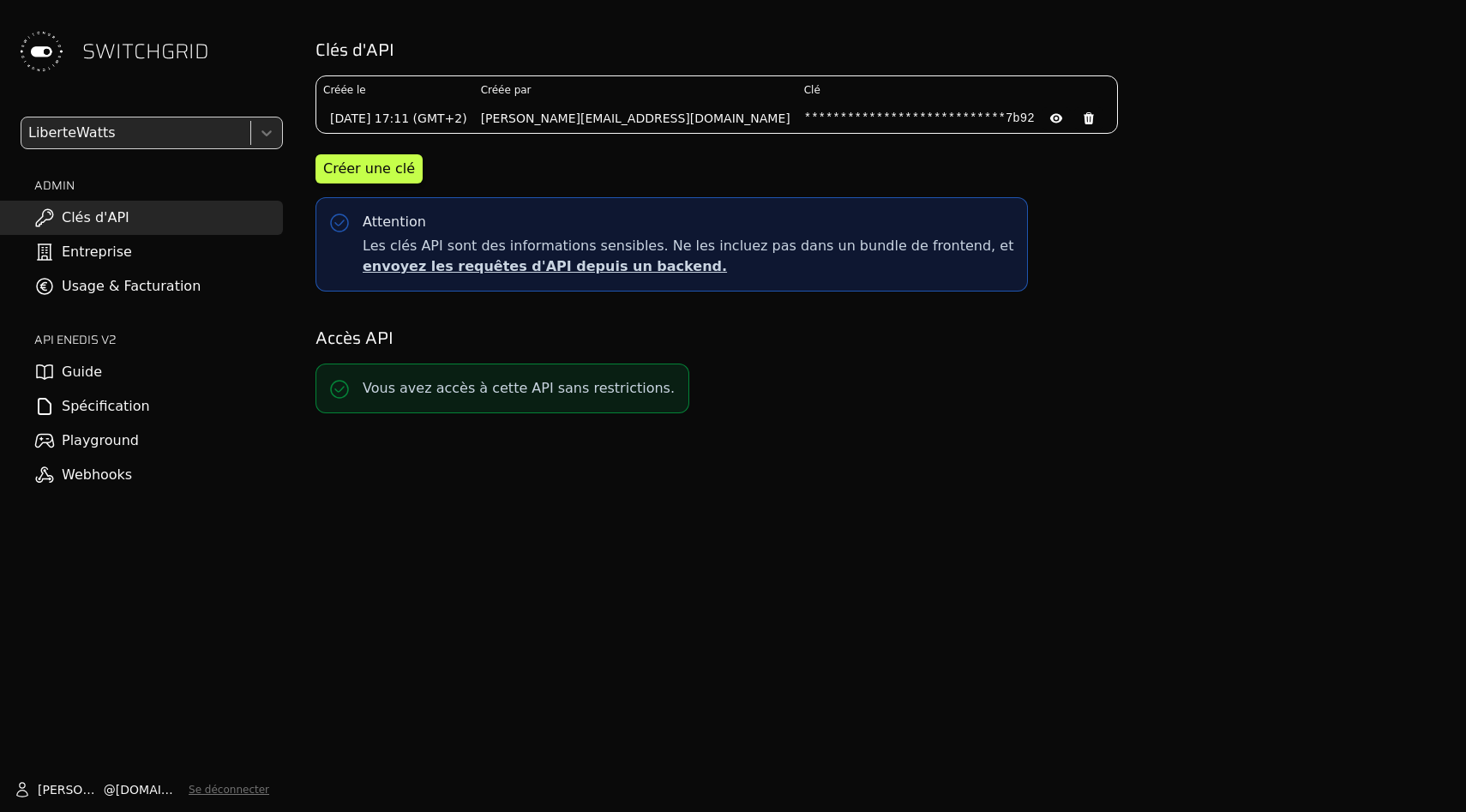
click at [257, 292] on link "Usage & Facturation" at bounding box center [141, 286] width 283 height 34
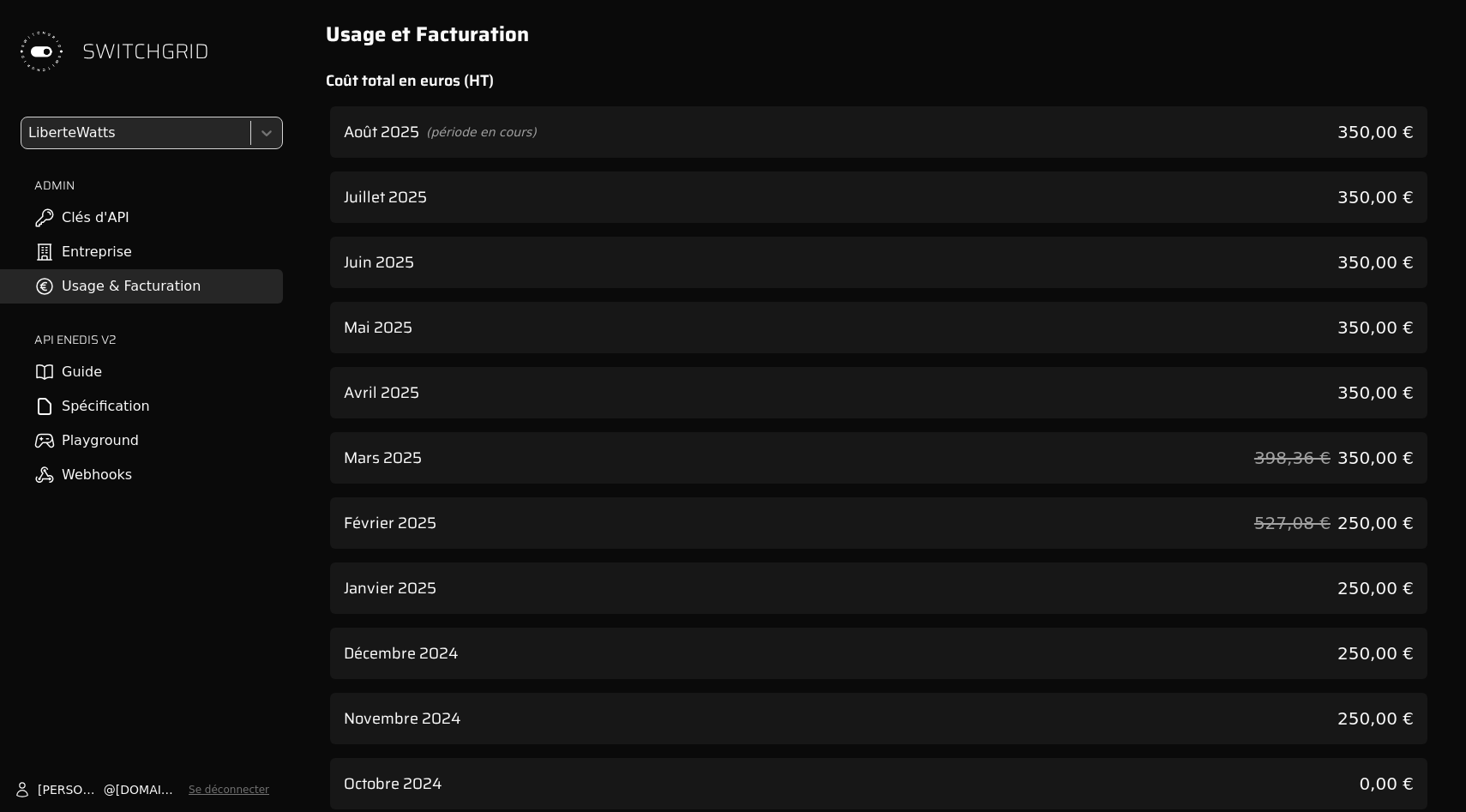
click at [535, 192] on div "[DATE] 350,00 €" at bounding box center [879, 196] width 1098 height 51
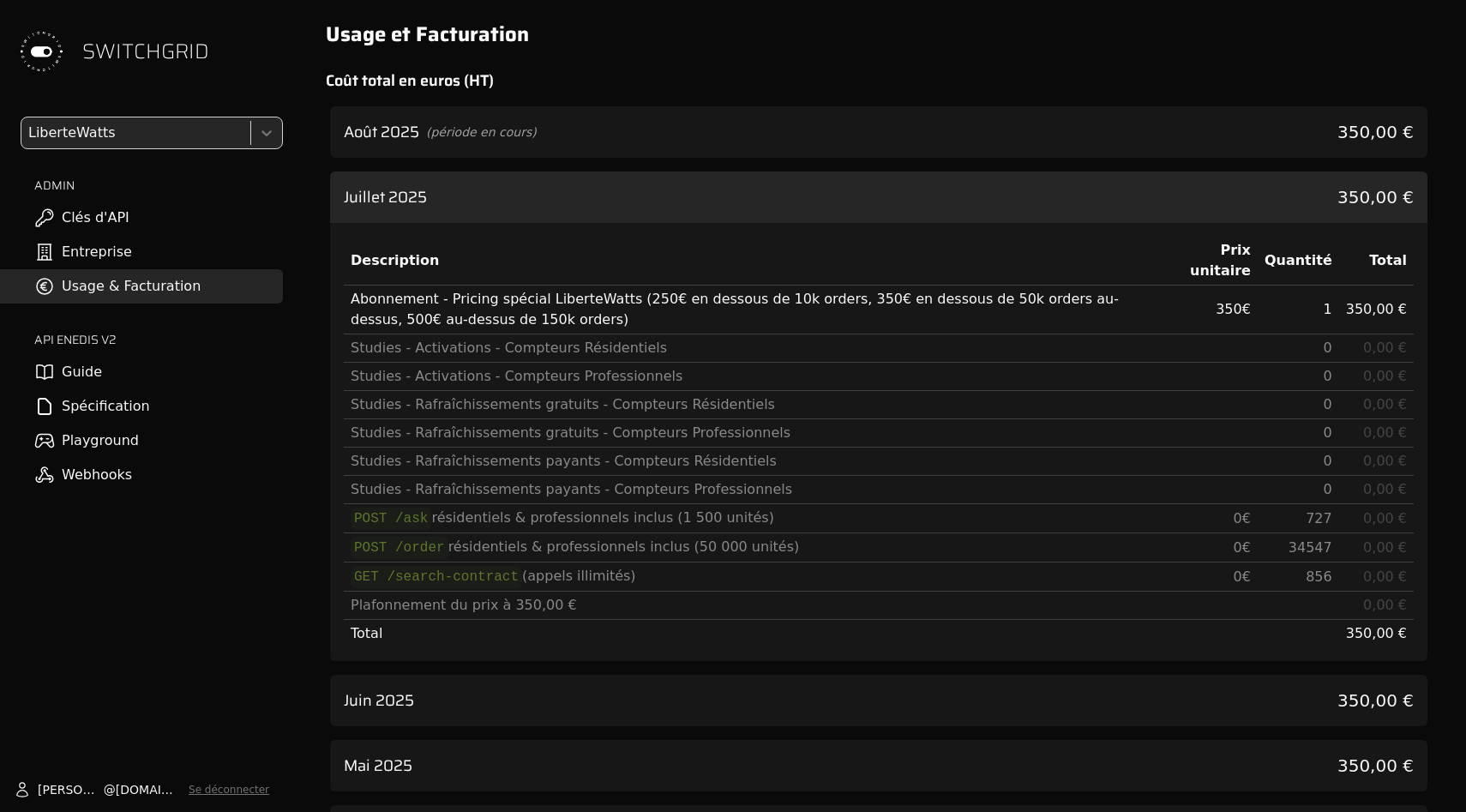
click at [535, 130] on div "Août 2025 (période en cours) 350,00 €" at bounding box center [879, 131] width 1098 height 51
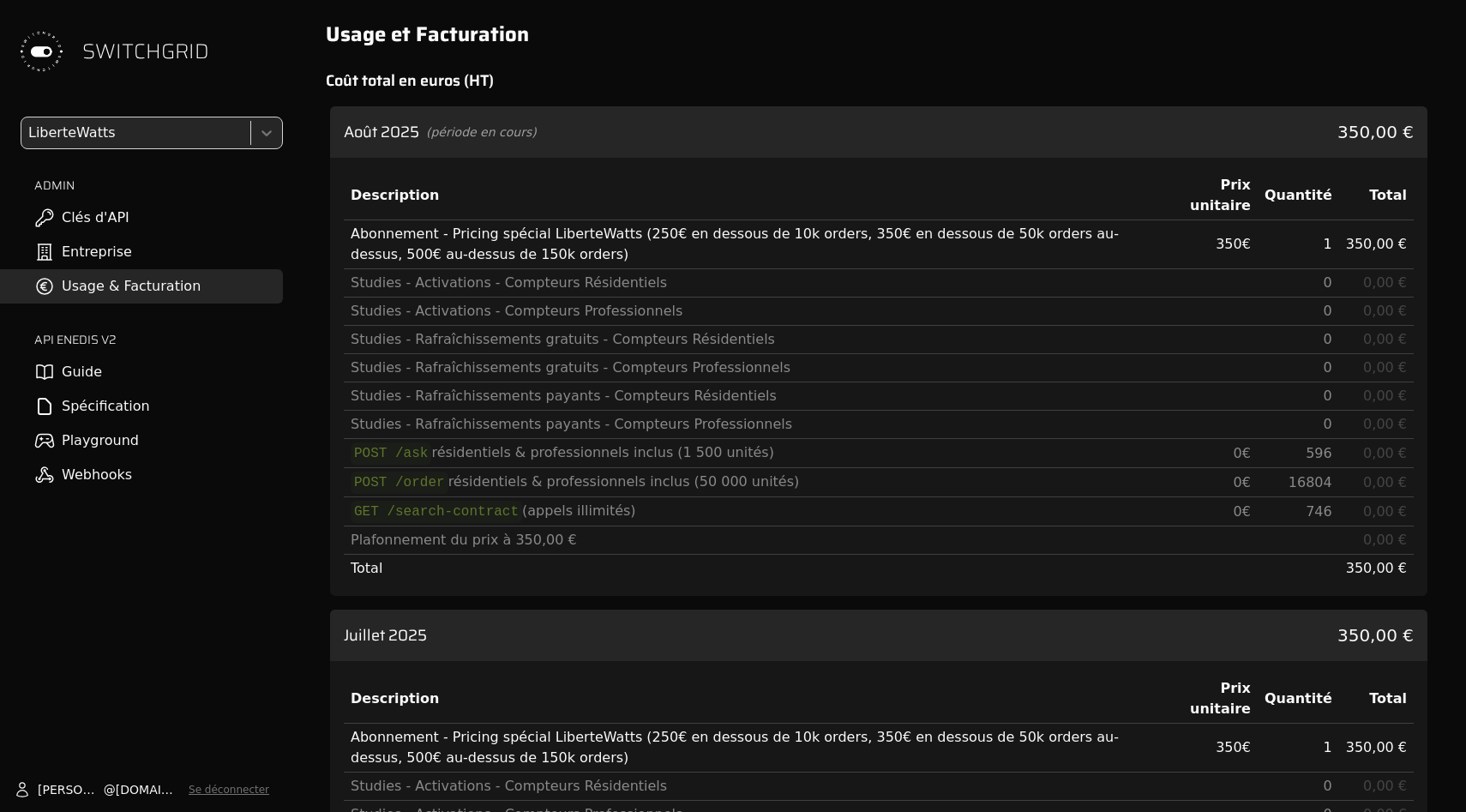
click at [540, 169] on div "Description Prix unitaire Quantité Total Abonnement - Pricing spécial LiberteWa…" at bounding box center [879, 377] width 1098 height 438
click at [540, 224] on div "Abonnement - Pricing spécial LiberteWatts (250€ en dessous de 10k orders, 350€ …" at bounding box center [751, 245] width 800 height 41
click at [535, 143] on div "Août 2025 (période en cours) 350,00 €" at bounding box center [879, 131] width 1098 height 51
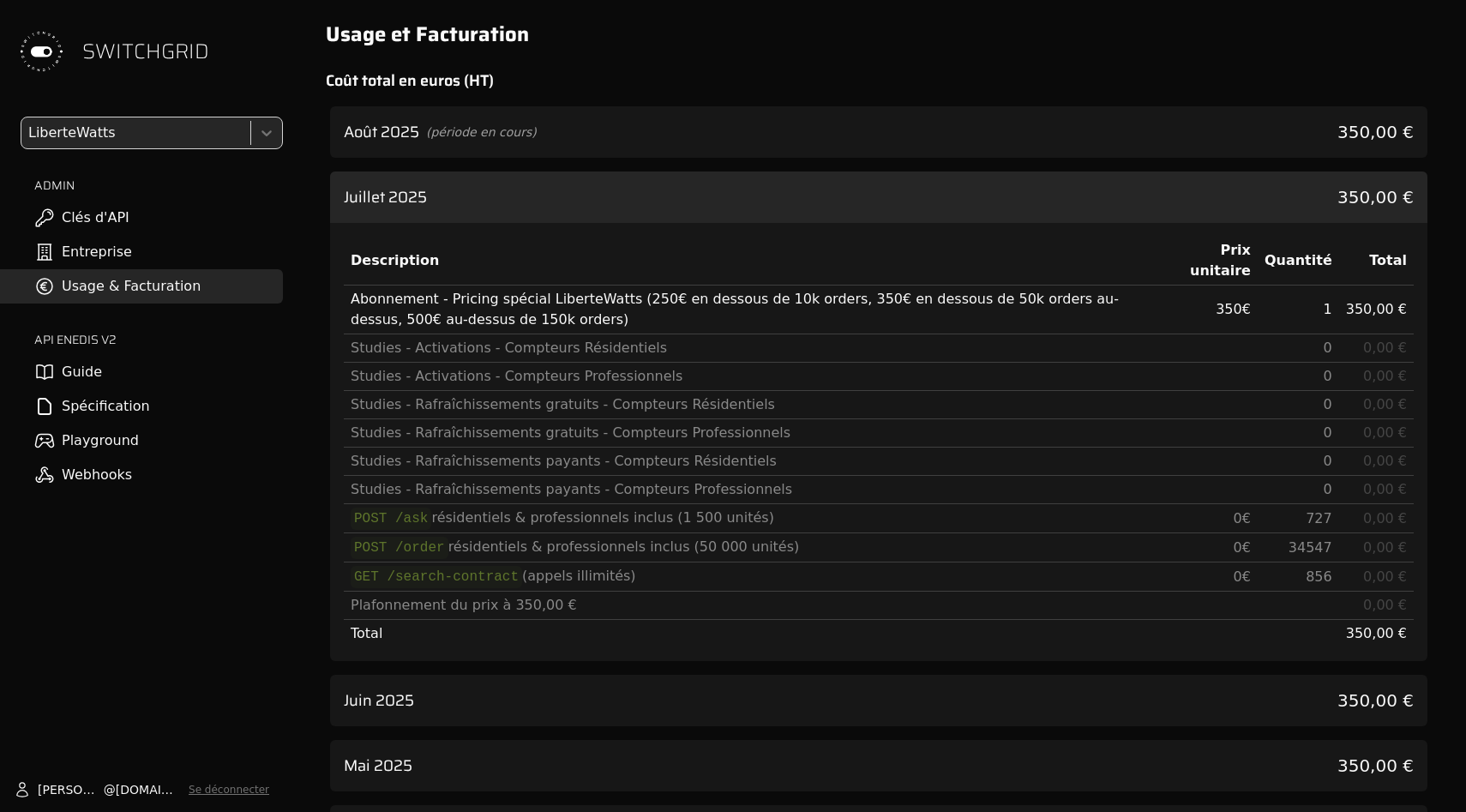
click at [531, 218] on div "[DATE] 350,00 €" at bounding box center [879, 196] width 1098 height 51
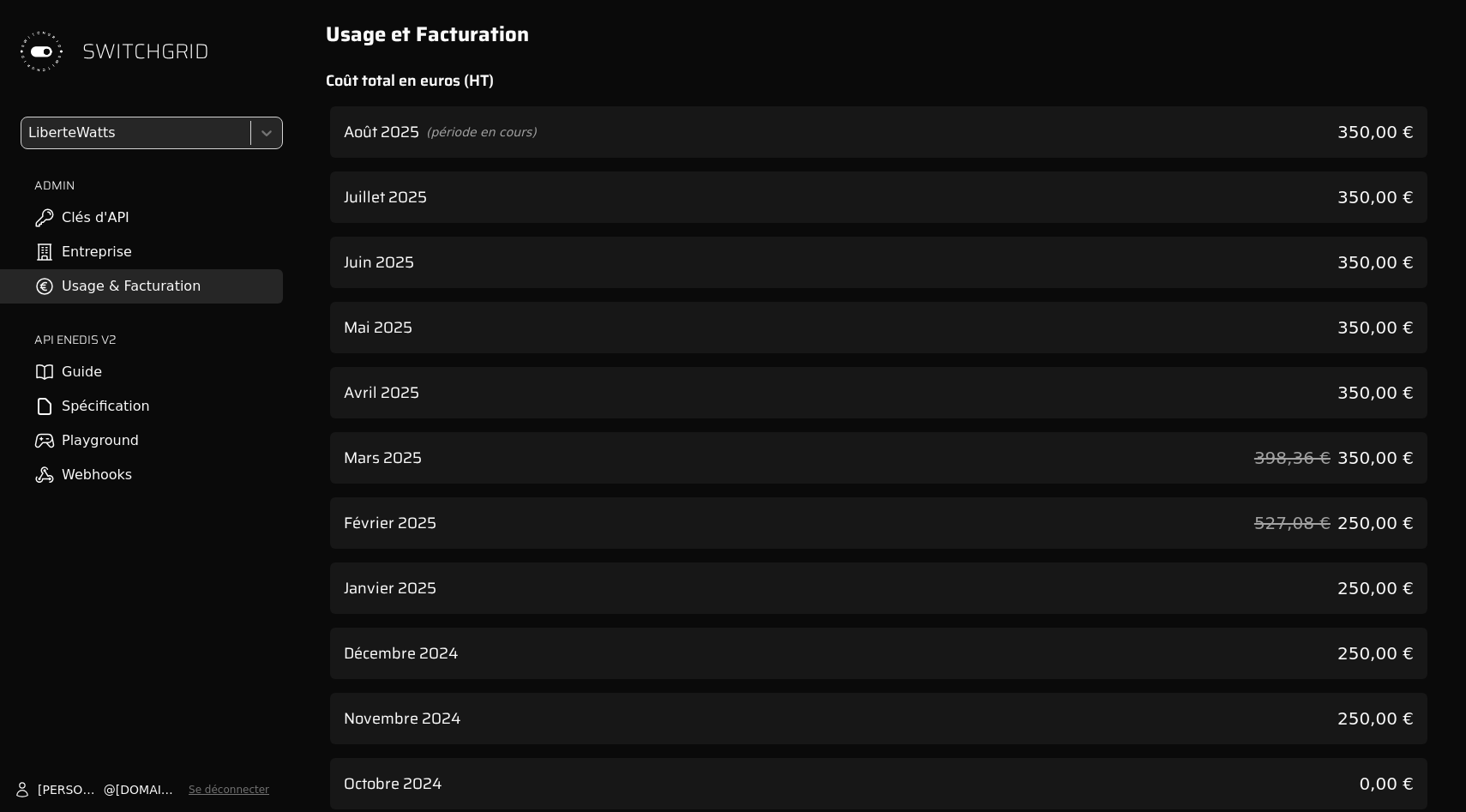
click at [536, 121] on div "Août 2025 (période en cours) 350,00 €" at bounding box center [879, 131] width 1098 height 51
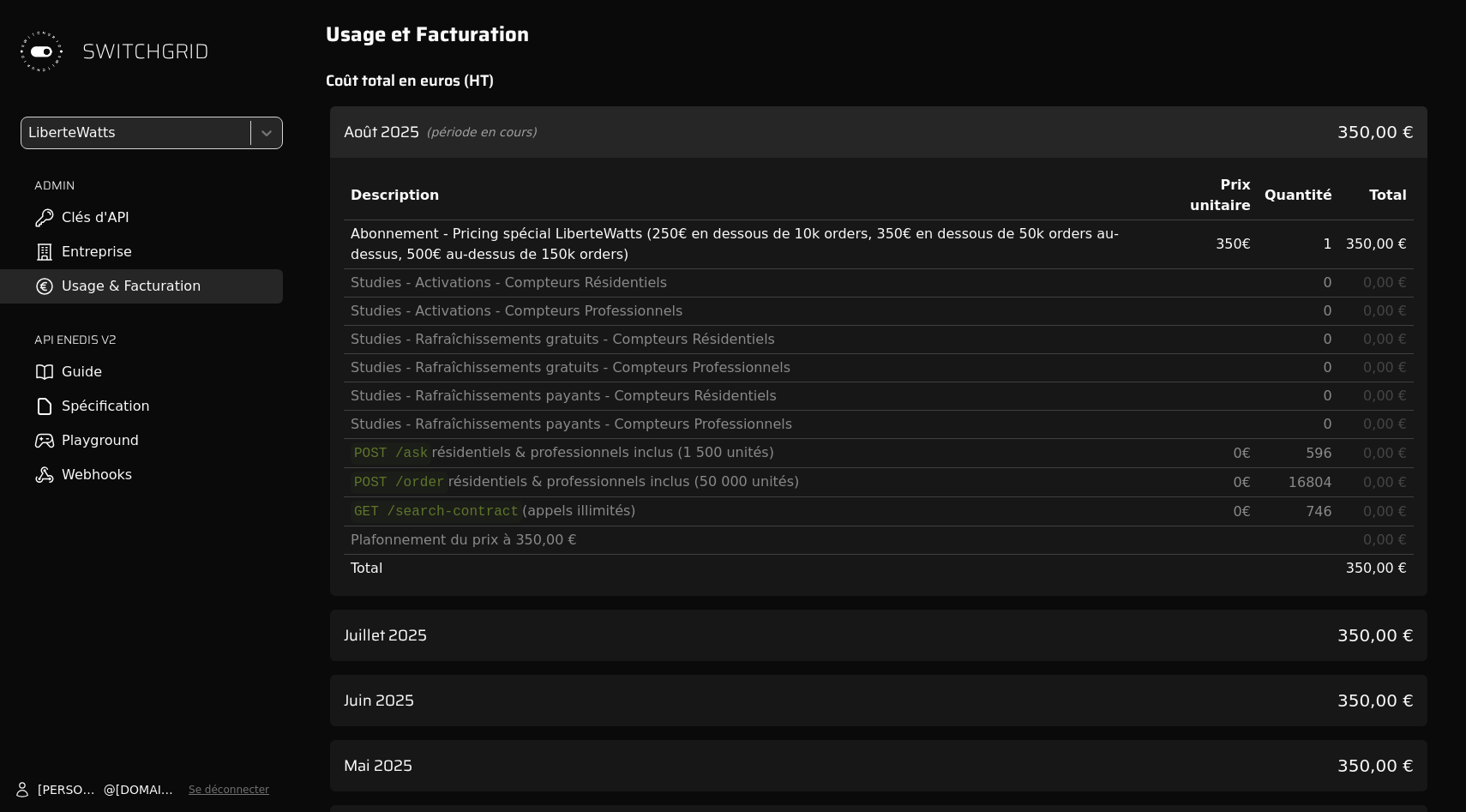
click at [546, 126] on div "Août 2025 (période en cours) 350,00 €" at bounding box center [879, 131] width 1098 height 51
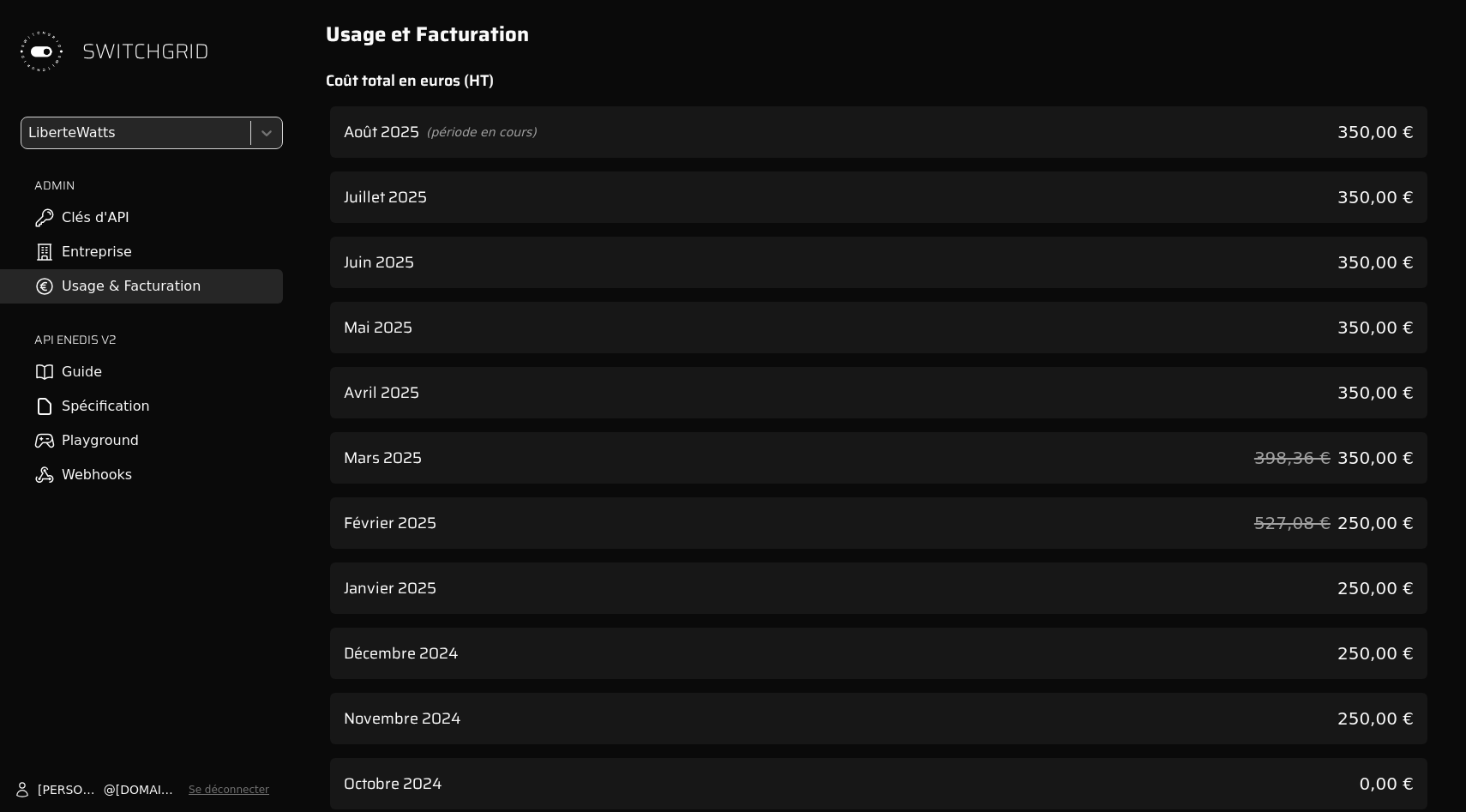
click at [546, 214] on div "[DATE] 350,00 €" at bounding box center [879, 196] width 1098 height 51
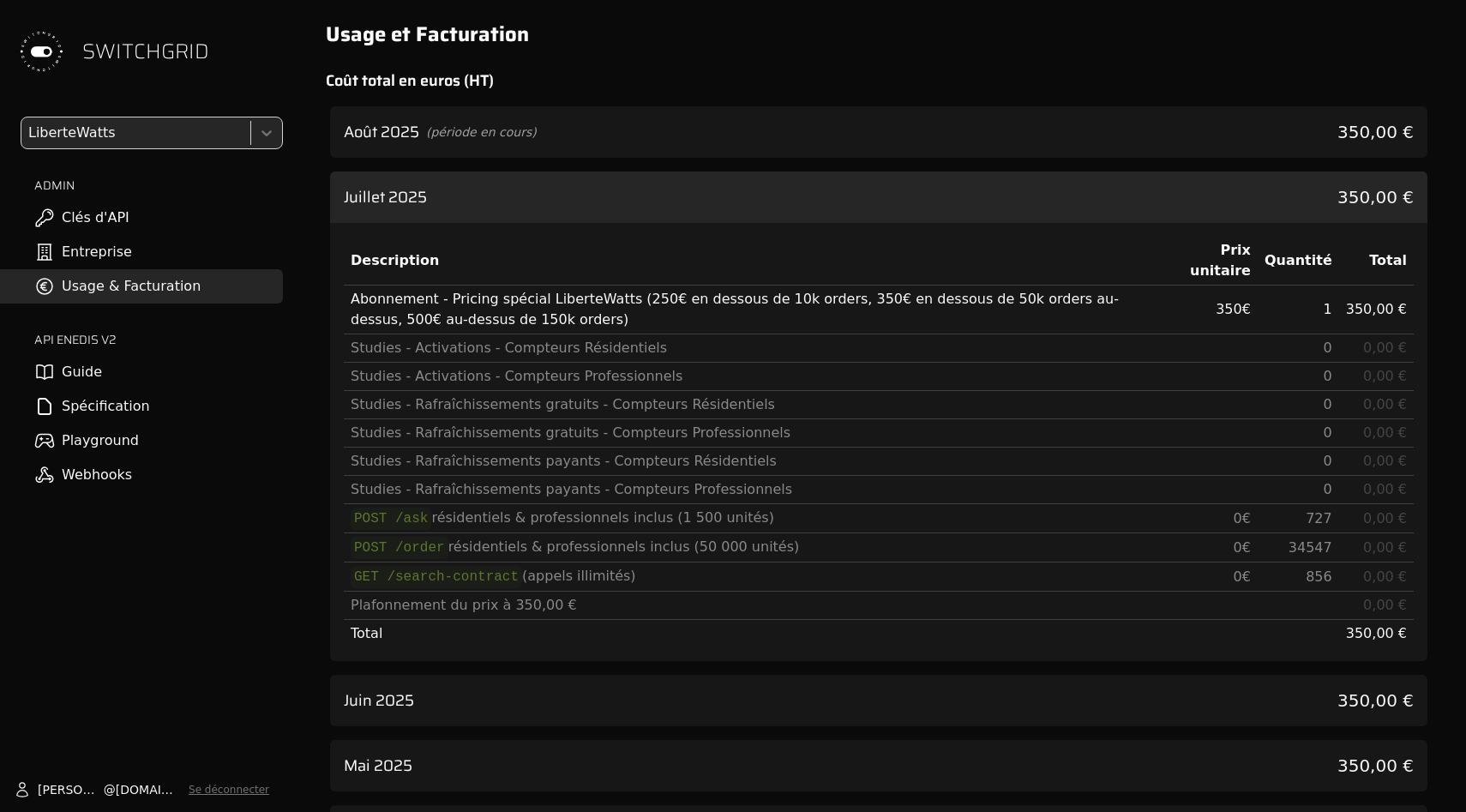
click at [548, 201] on div "[DATE] 350,00 €" at bounding box center [879, 196] width 1098 height 51
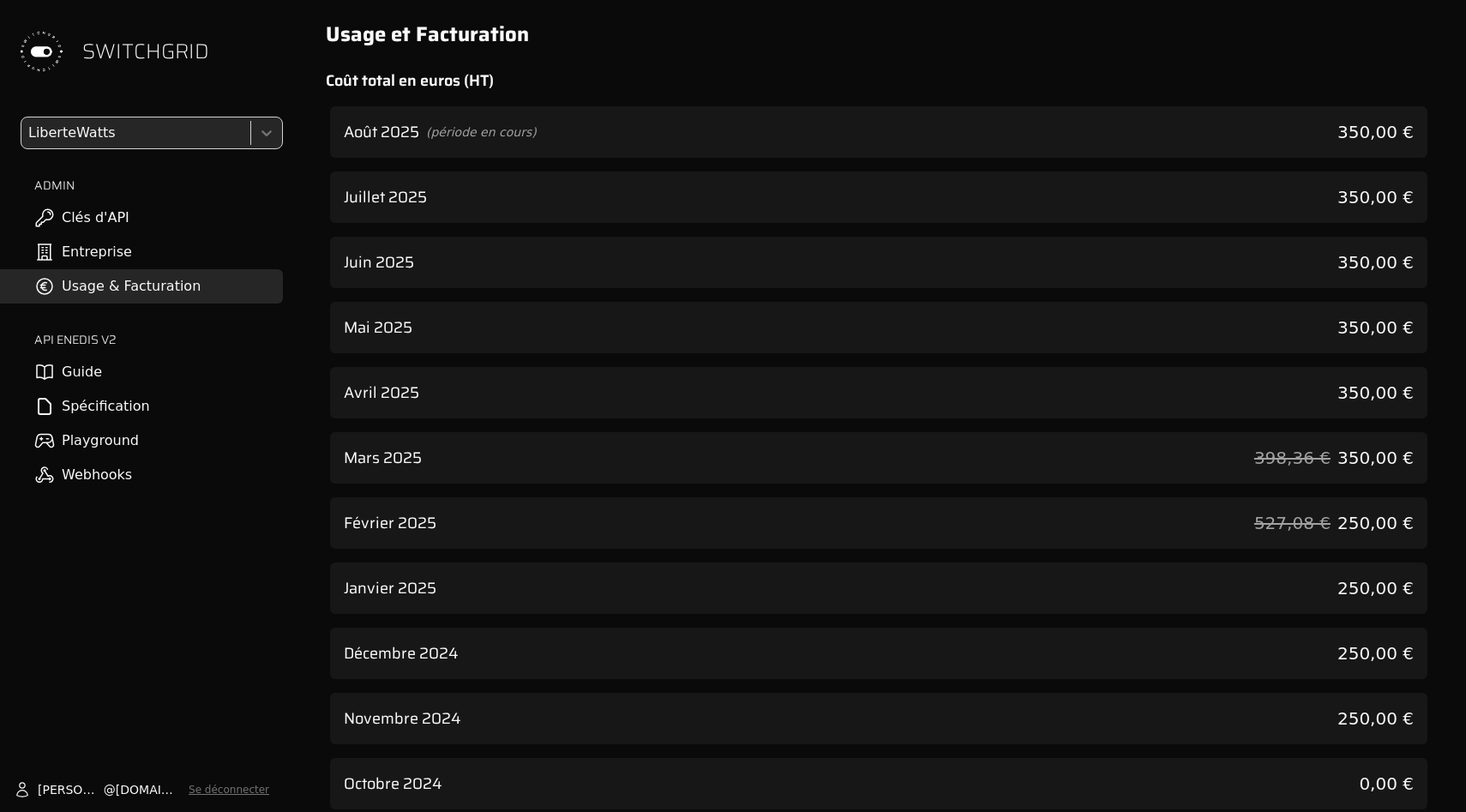
click at [548, 109] on div "Août 2025 (période en cours) 350,00 €" at bounding box center [879, 131] width 1098 height 51
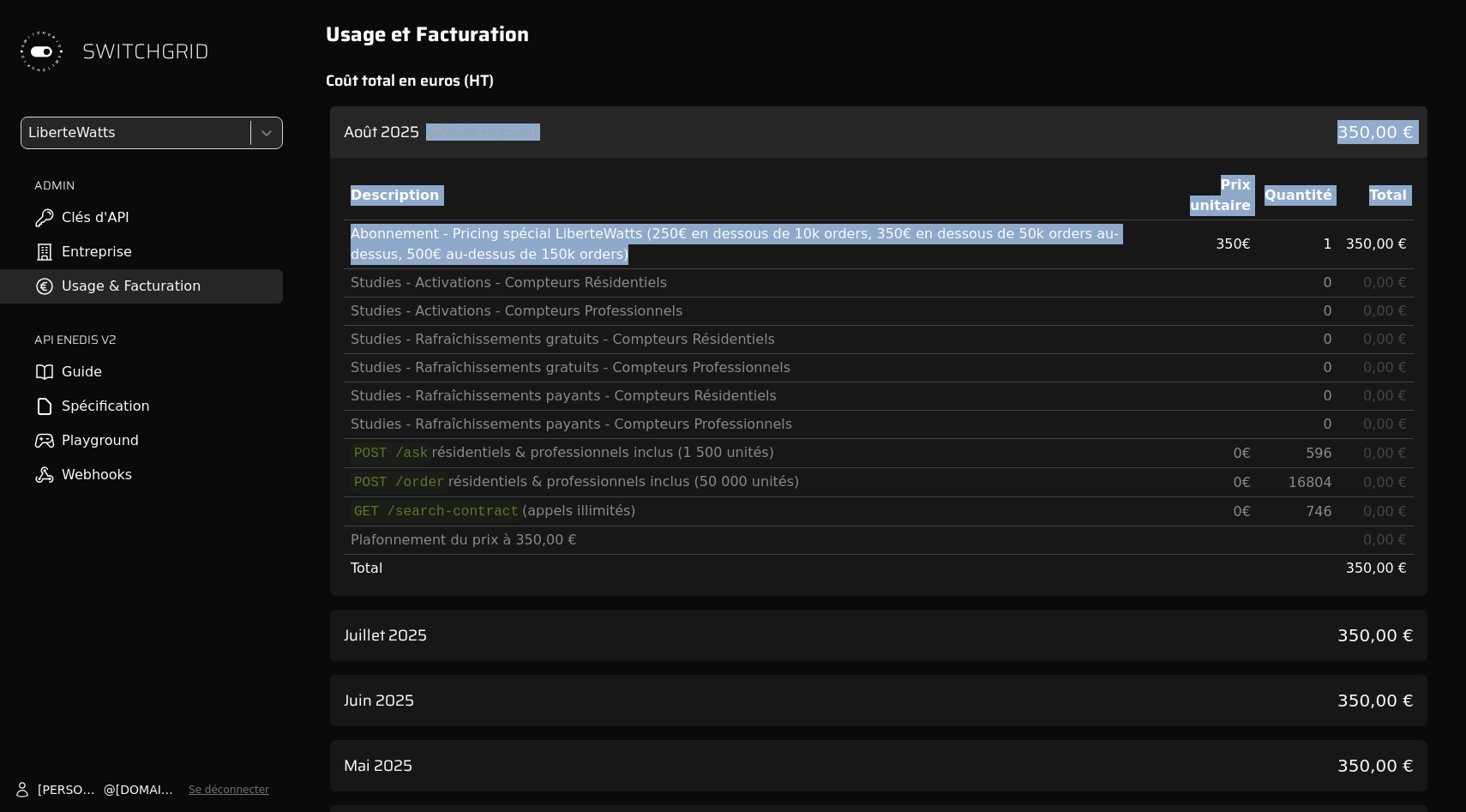
drag, startPoint x: 548, startPoint y: 109, endPoint x: 682, endPoint y: 276, distance: 214.1
click at [682, 276] on div "[DATE] (période en cours) 350,00 € Description Prix unitaire Quantité Total Abo…" at bounding box center [879, 351] width 1098 height 489
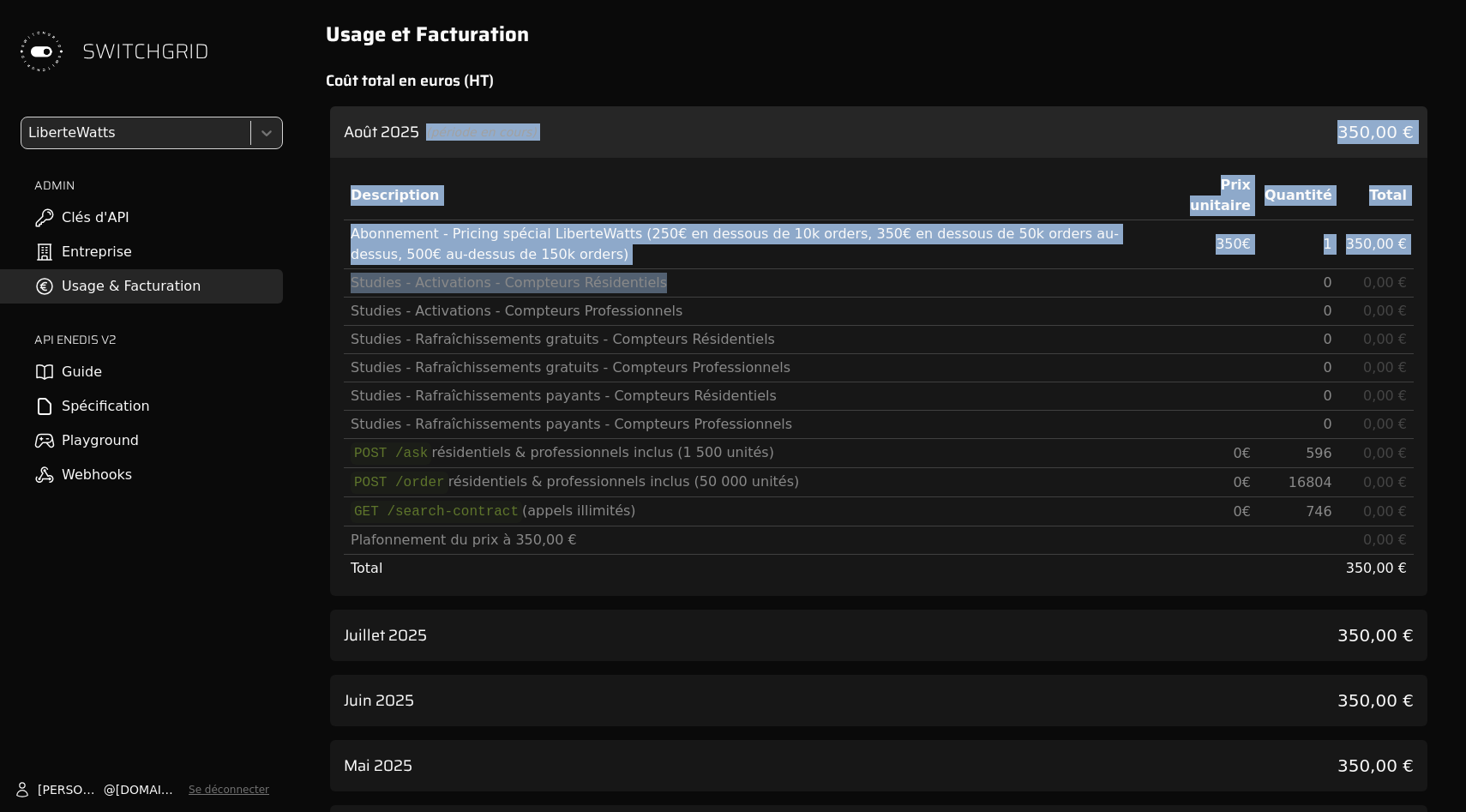
click at [714, 224] on div "Abonnement - Pricing spécial LiberteWatts (250€ en dessous de 10k orders, 350€ …" at bounding box center [751, 245] width 800 height 41
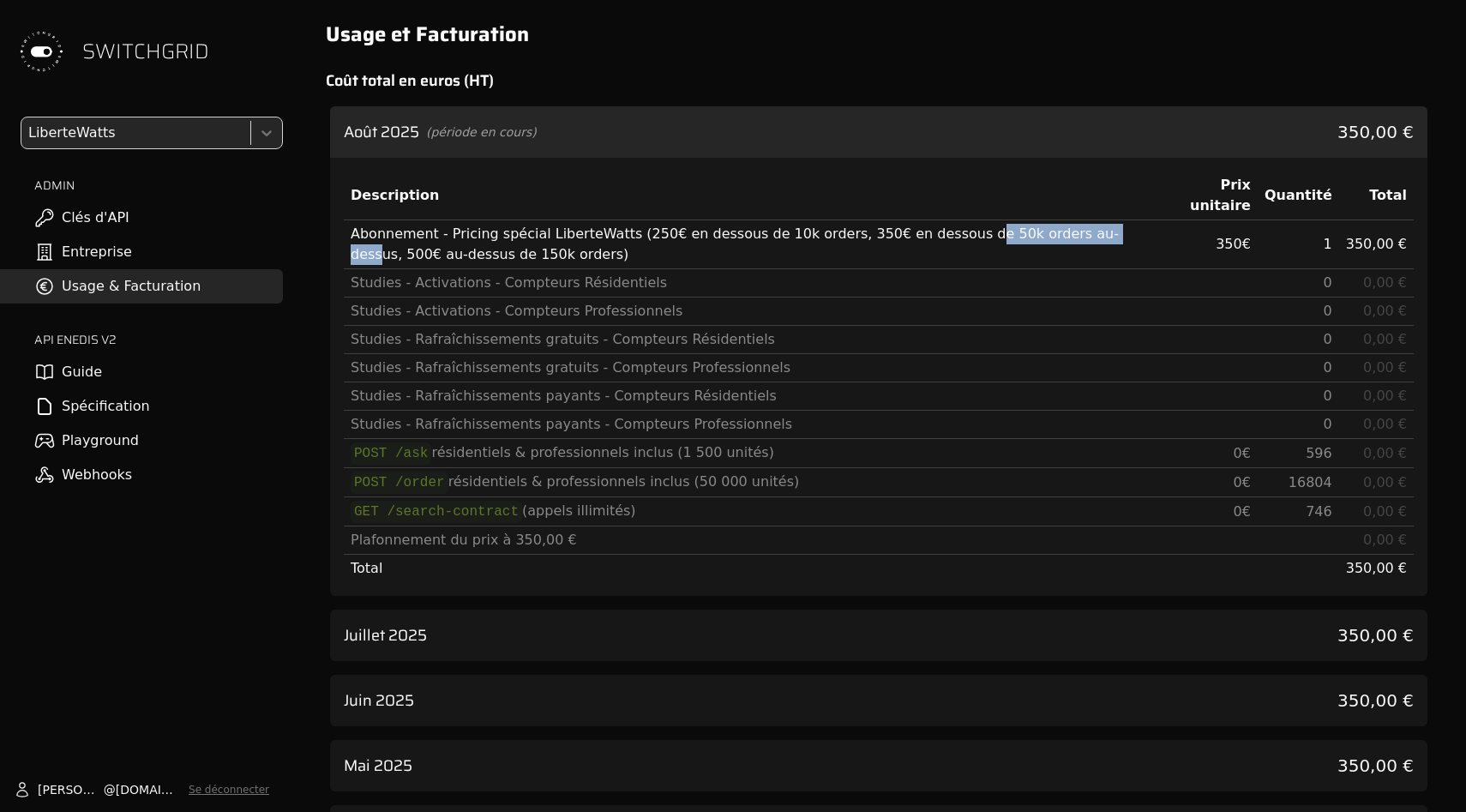
drag, startPoint x: 1062, startPoint y: 235, endPoint x: 934, endPoint y: 235, distance: 128.0
click at [934, 235] on div "Abonnement - Pricing spécial LiberteWatts (250€ en dessous de 10k orders, 350€ …" at bounding box center [751, 245] width 800 height 41
click at [896, 133] on div "Août 2025 (période en cours) 350,00 €" at bounding box center [879, 131] width 1098 height 51
